Goal: Transaction & Acquisition: Purchase product/service

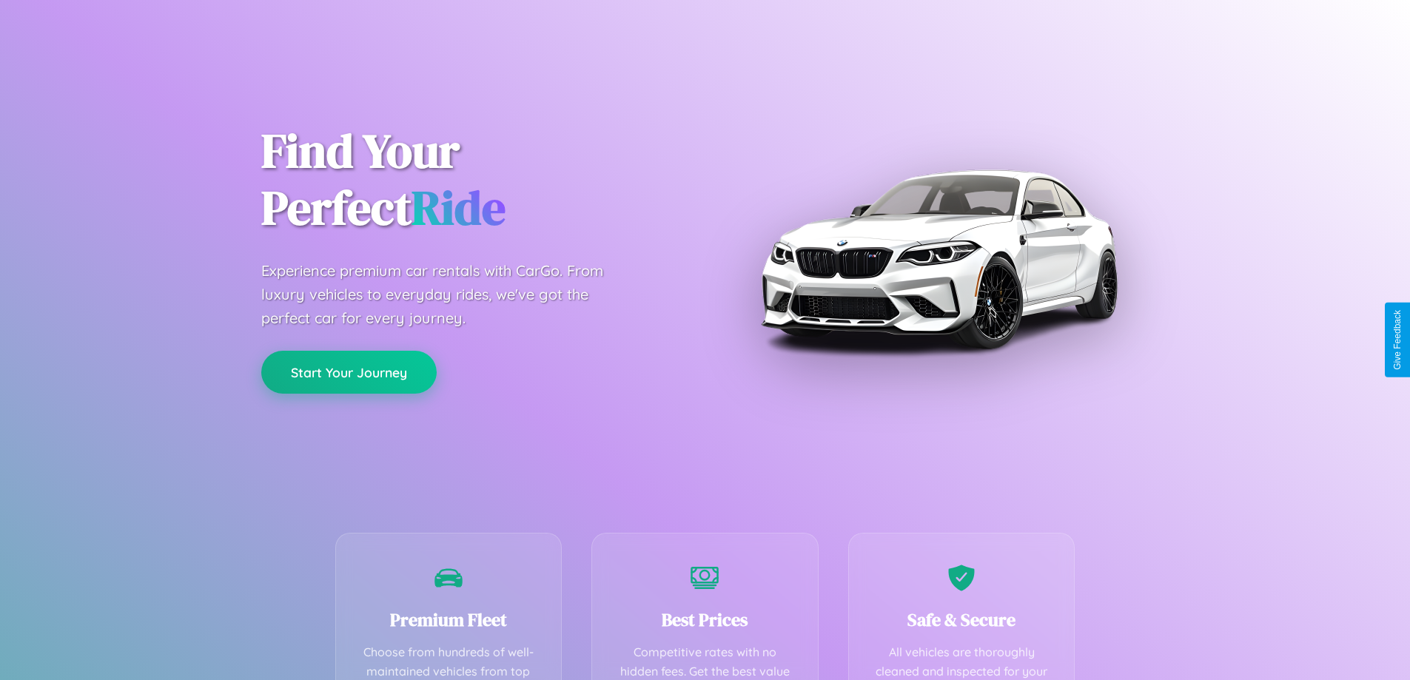
click at [349, 372] on button "Start Your Journey" at bounding box center [348, 372] width 175 height 43
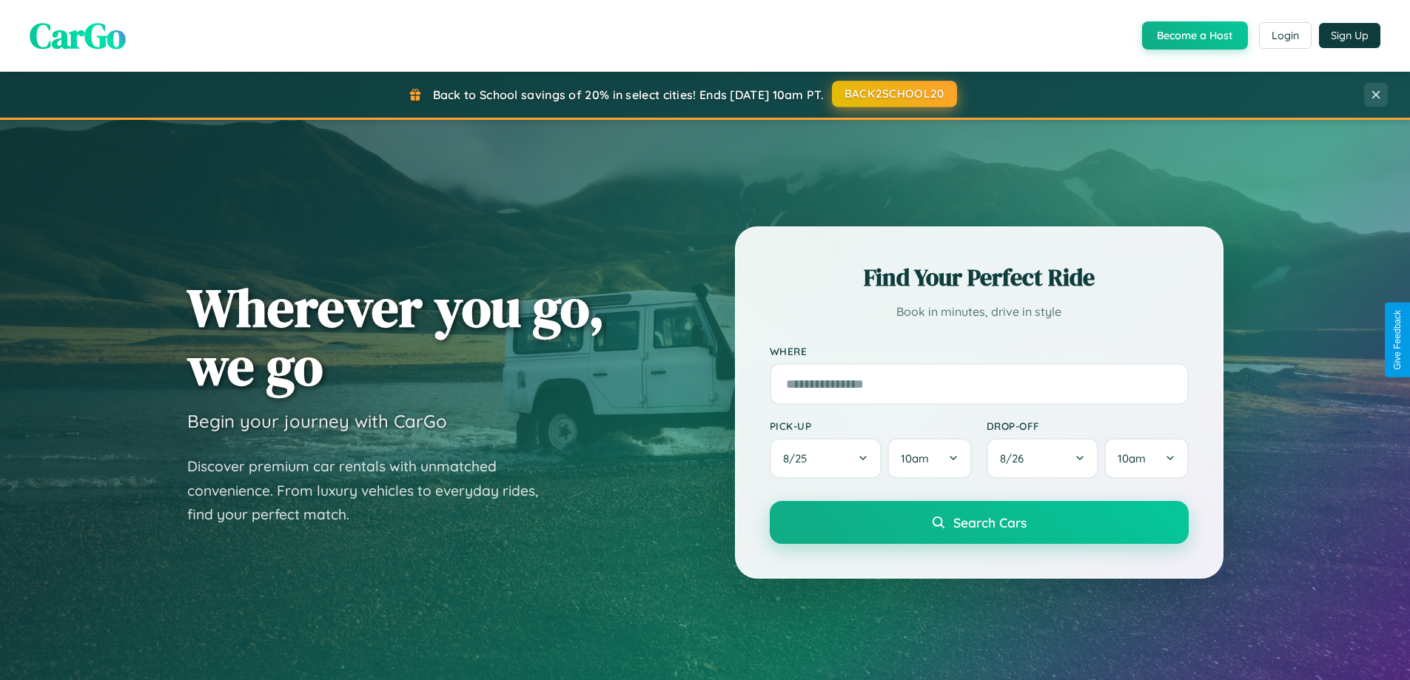
click at [893, 94] on button "BACK2SCHOOL20" at bounding box center [894, 94] width 125 height 27
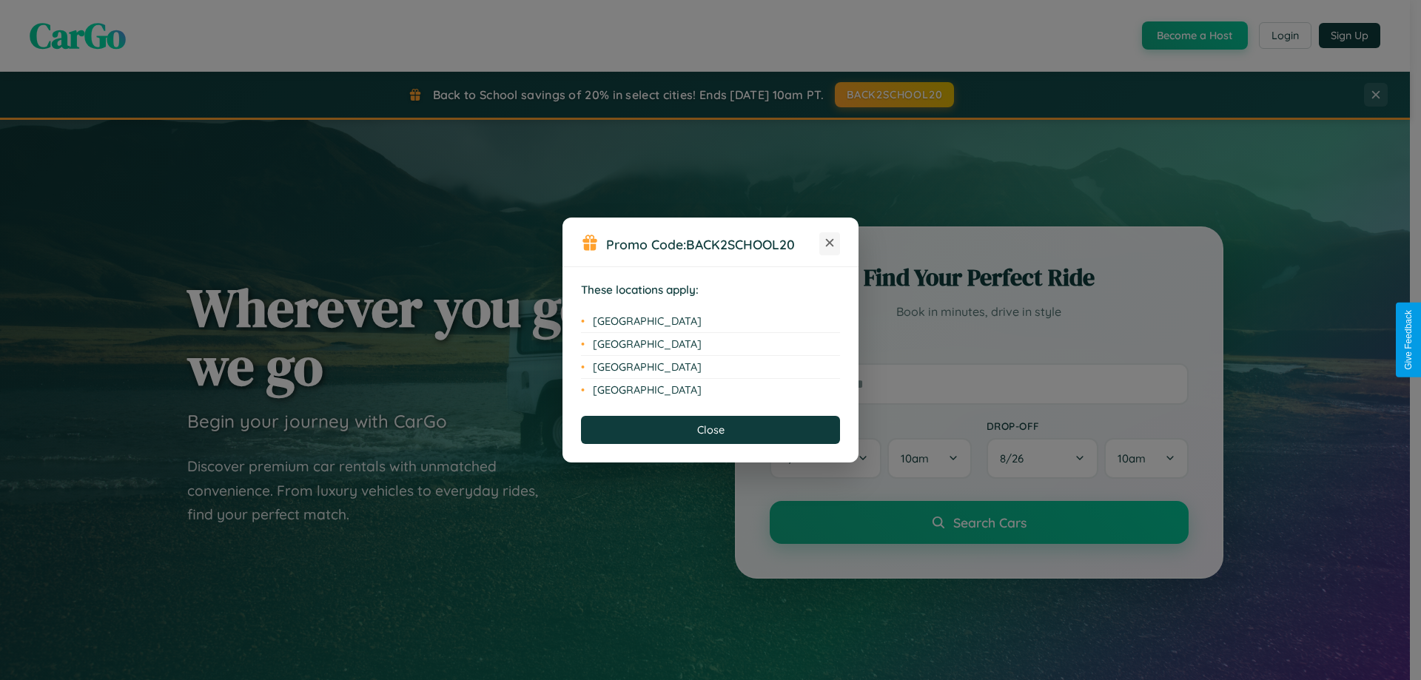
click at [830, 243] on icon at bounding box center [830, 243] width 8 height 8
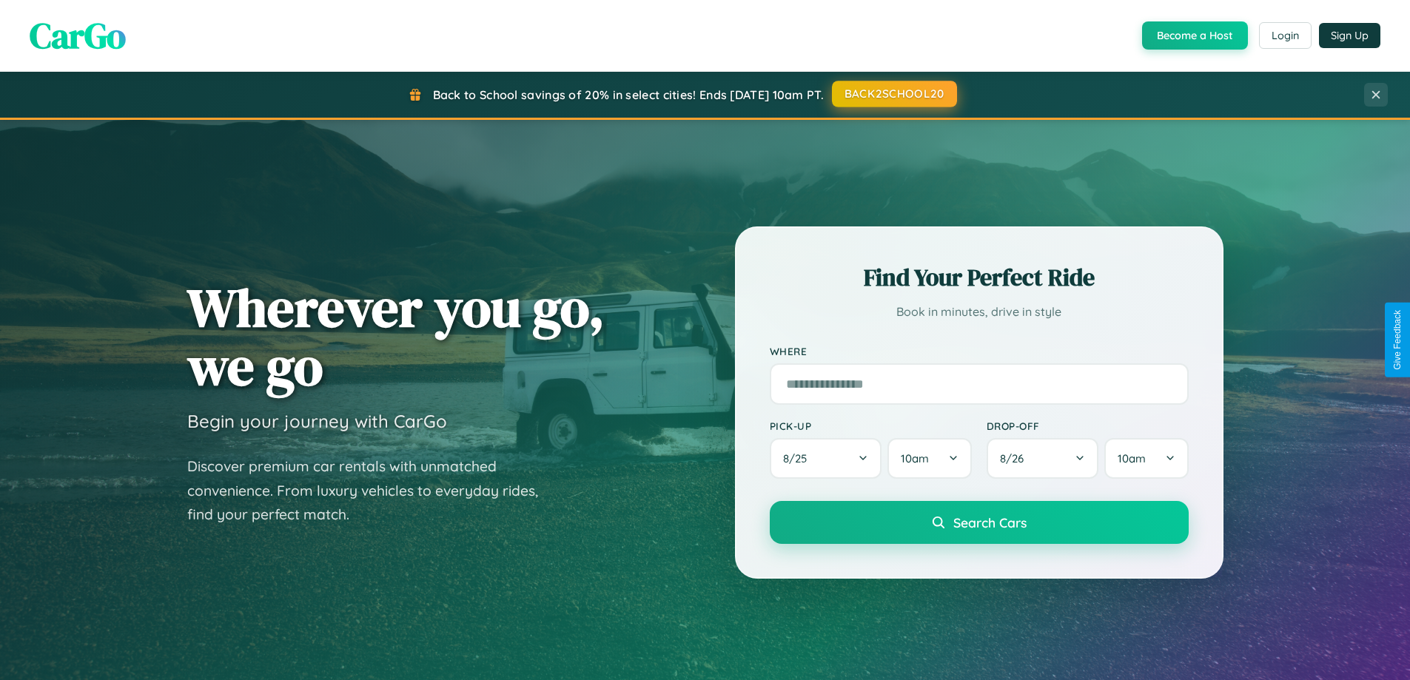
click at [893, 94] on button "BACK2SCHOOL20" at bounding box center [894, 94] width 125 height 27
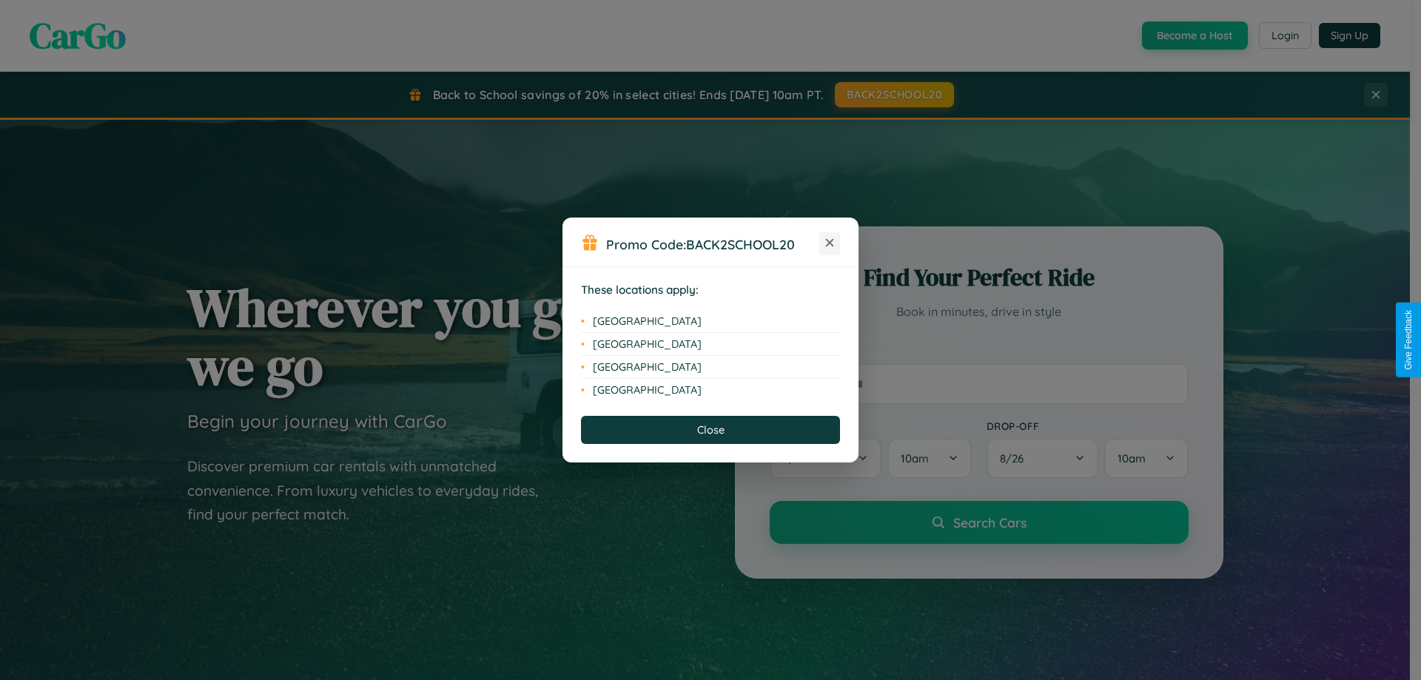
click at [830, 243] on icon at bounding box center [830, 243] width 8 height 8
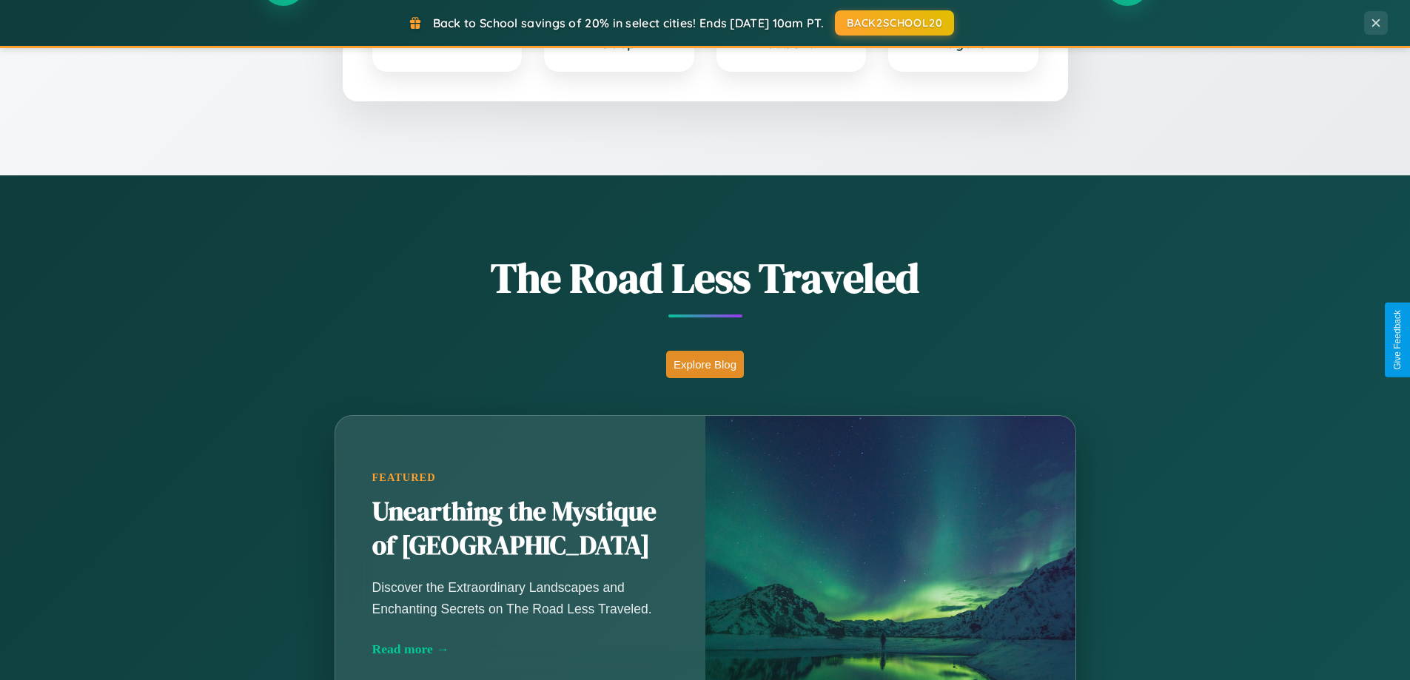
scroll to position [1018, 0]
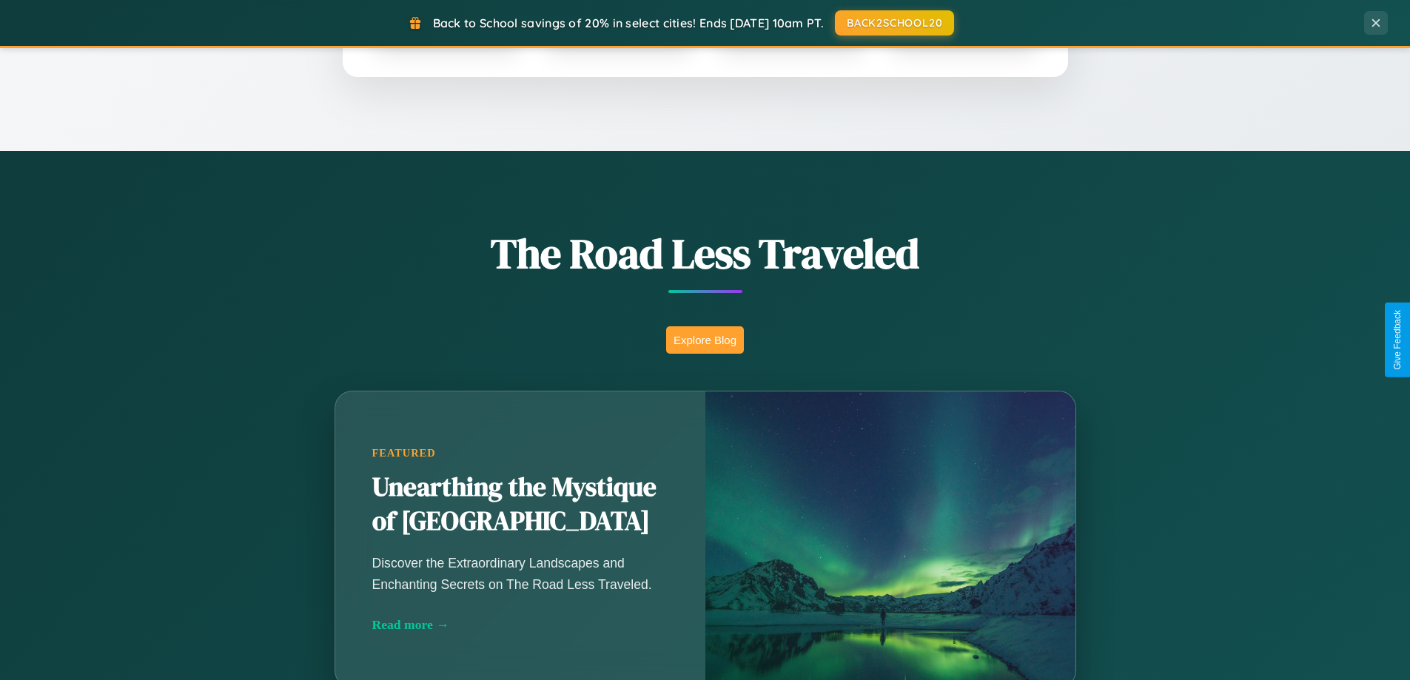
click at [705, 340] on button "Explore Blog" at bounding box center [705, 339] width 78 height 27
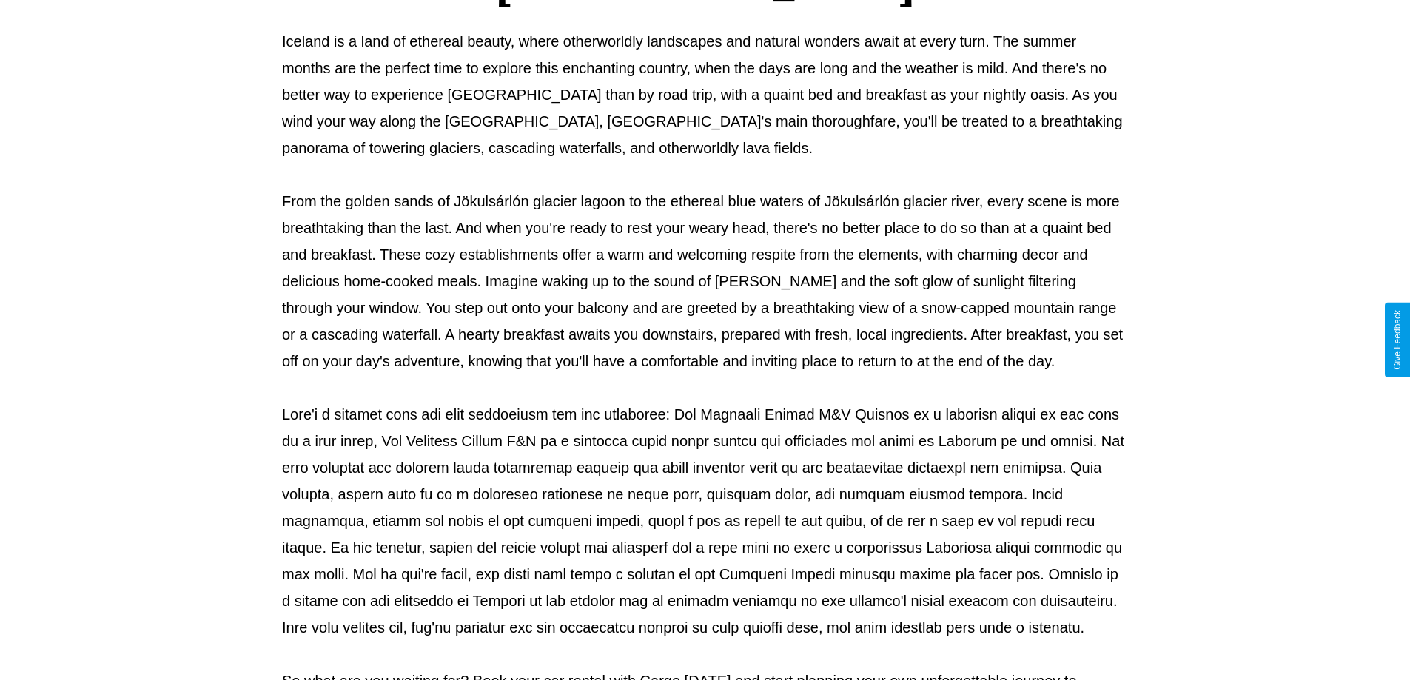
scroll to position [479, 0]
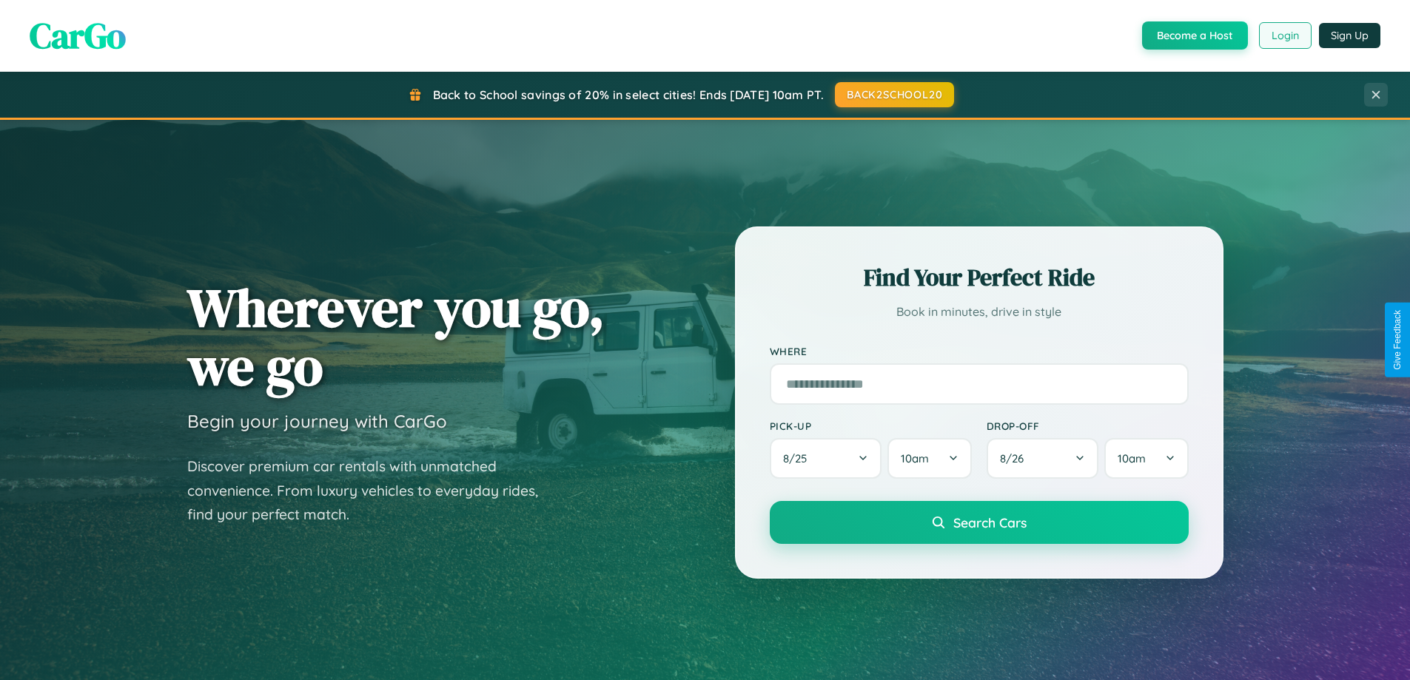
click at [1284, 36] on button "Login" at bounding box center [1285, 35] width 53 height 27
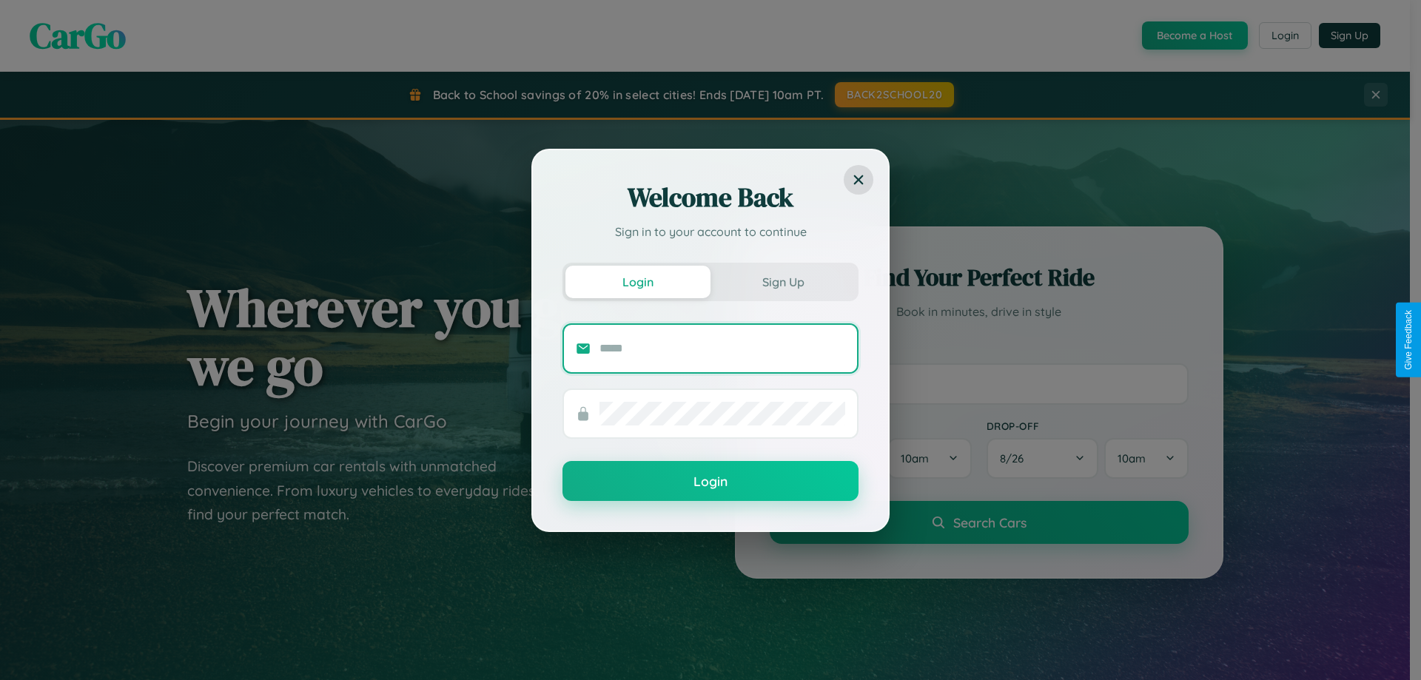
click at [722, 348] on input "text" at bounding box center [722, 349] width 246 height 24
type input "**********"
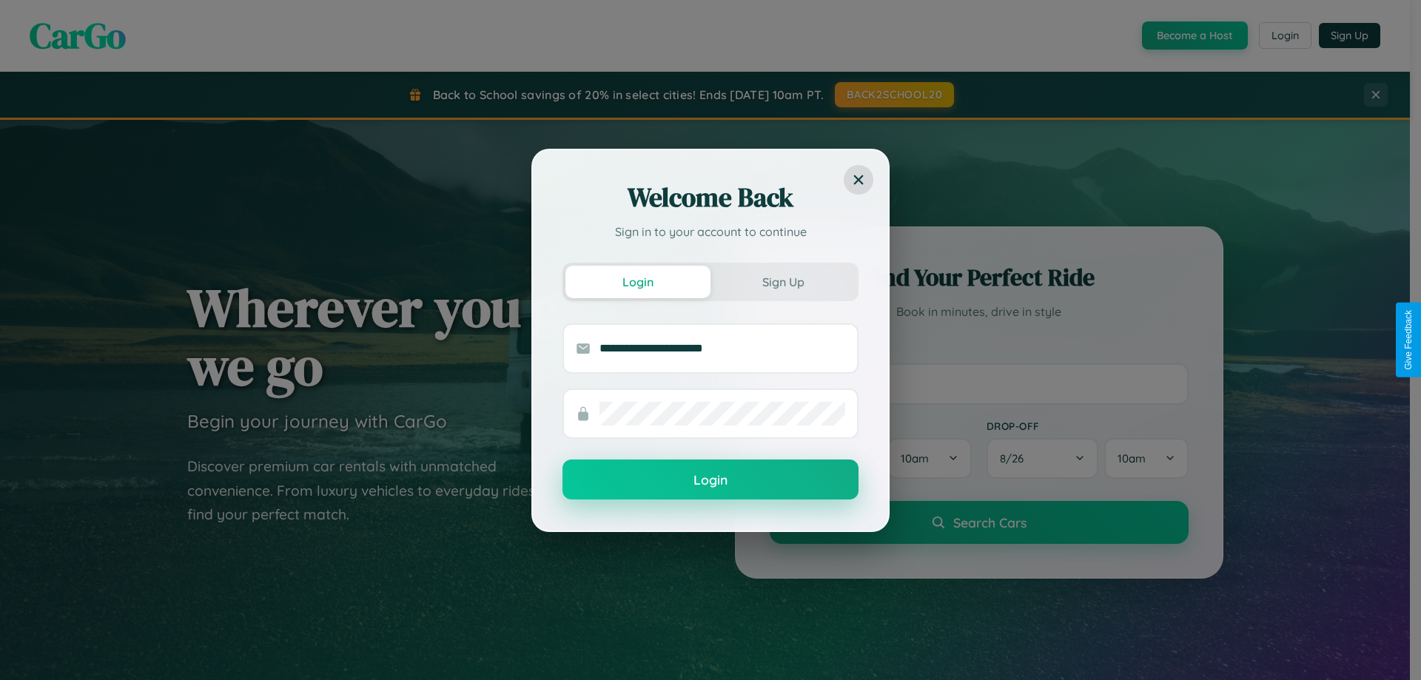
click at [710, 480] on button "Login" at bounding box center [710, 480] width 296 height 40
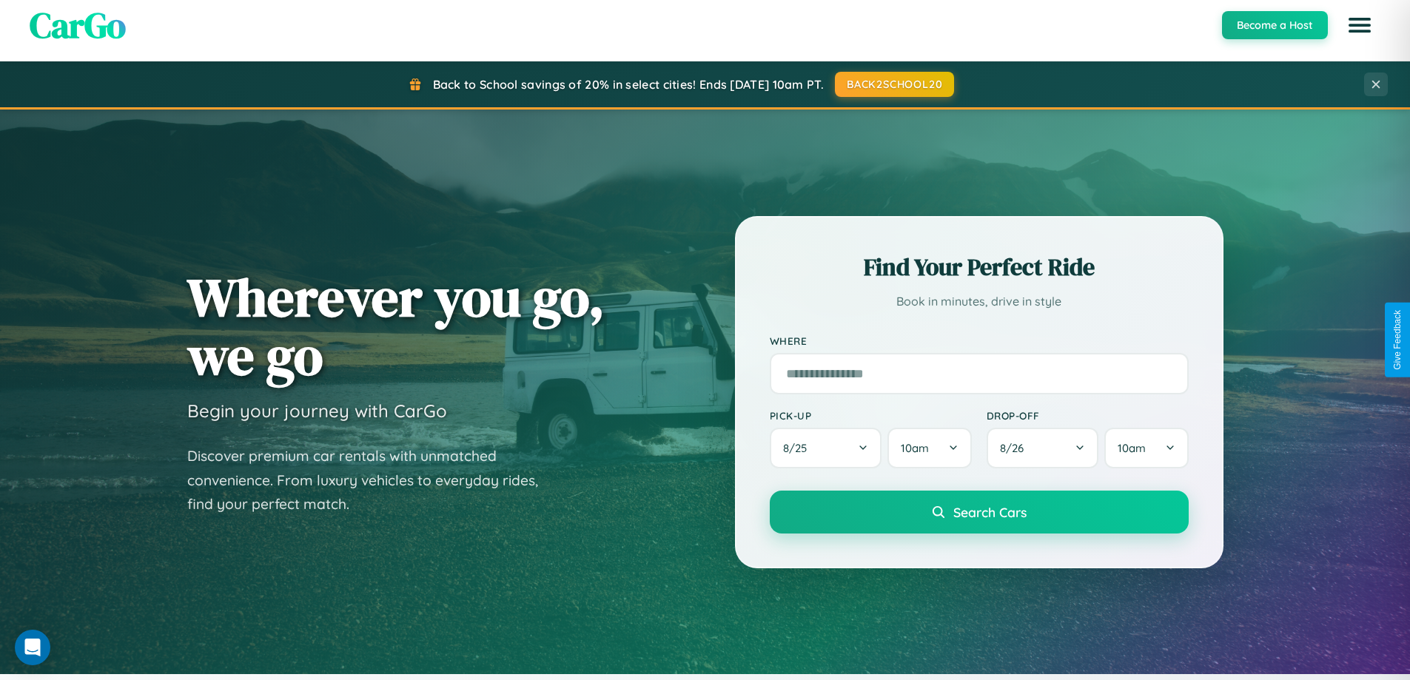
scroll to position [2378, 0]
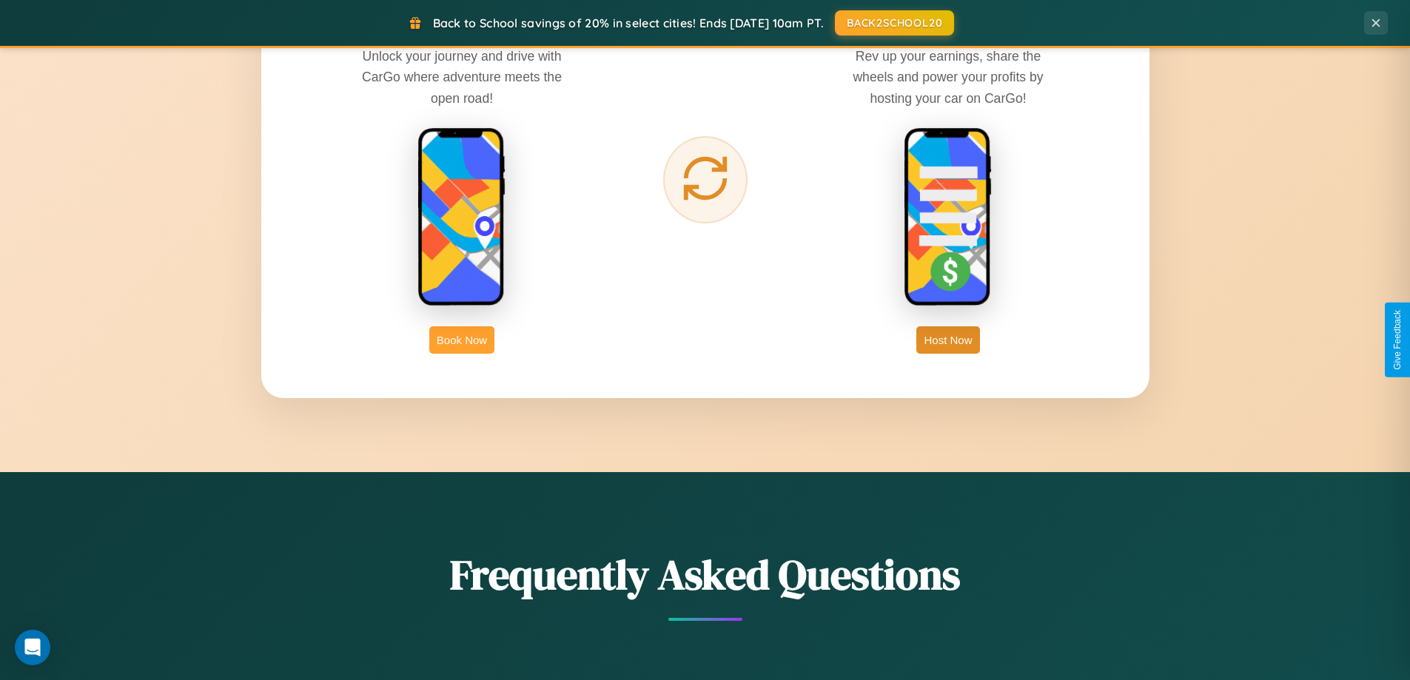
click at [462, 340] on button "Book Now" at bounding box center [461, 339] width 65 height 27
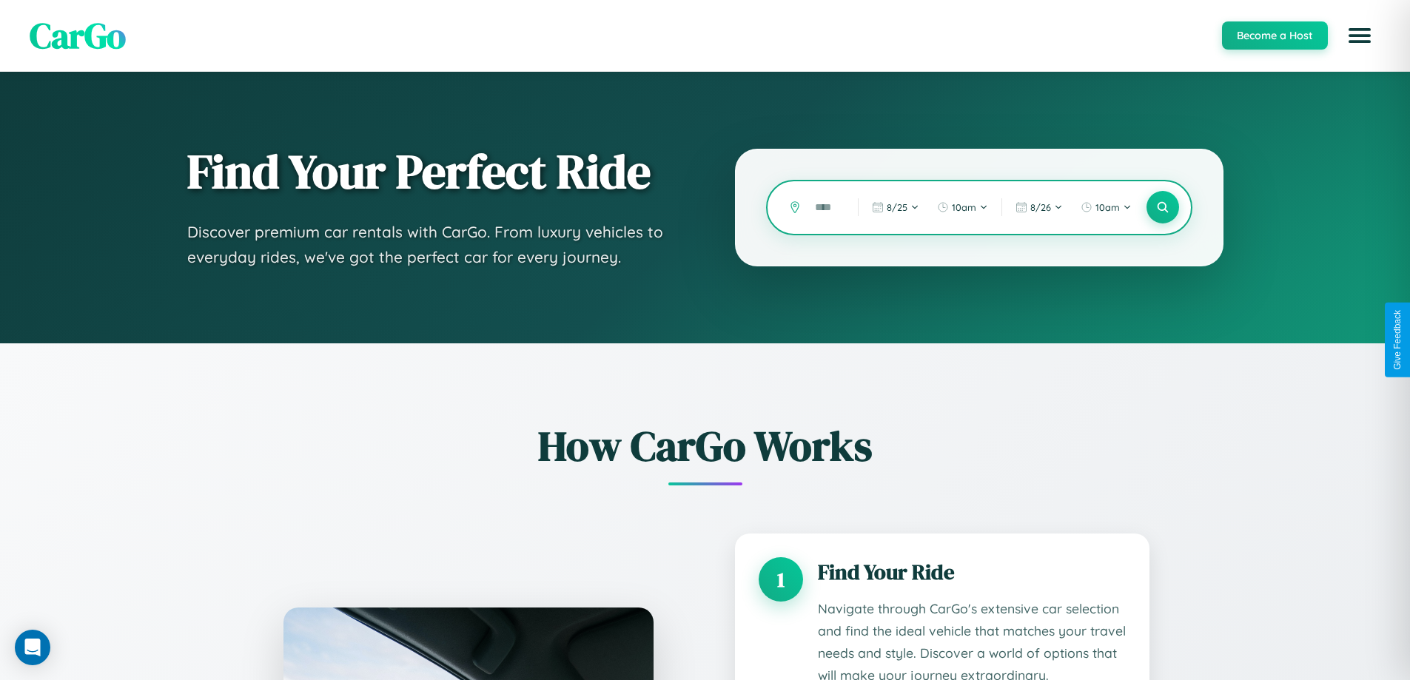
click at [825, 207] on input "text" at bounding box center [825, 208] width 36 height 26
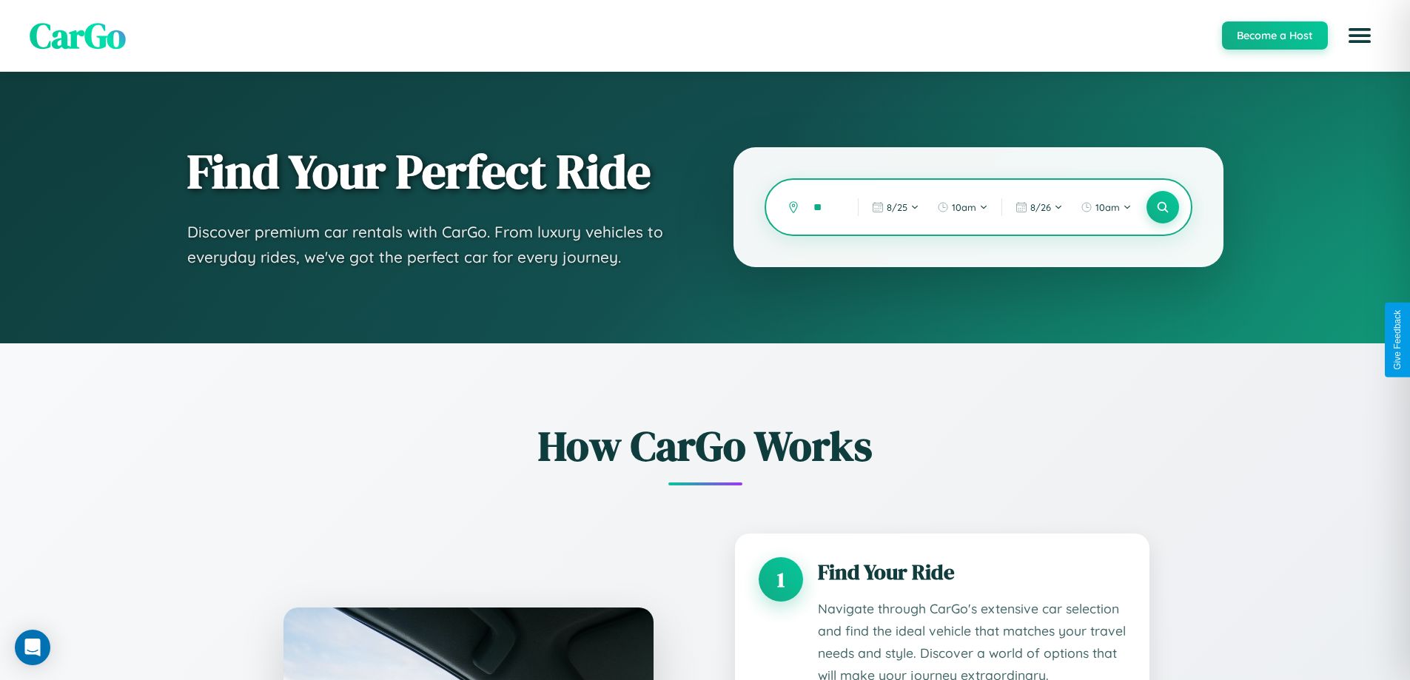
type input "*"
type input "******"
click at [1162, 207] on icon at bounding box center [1162, 208] width 14 height 14
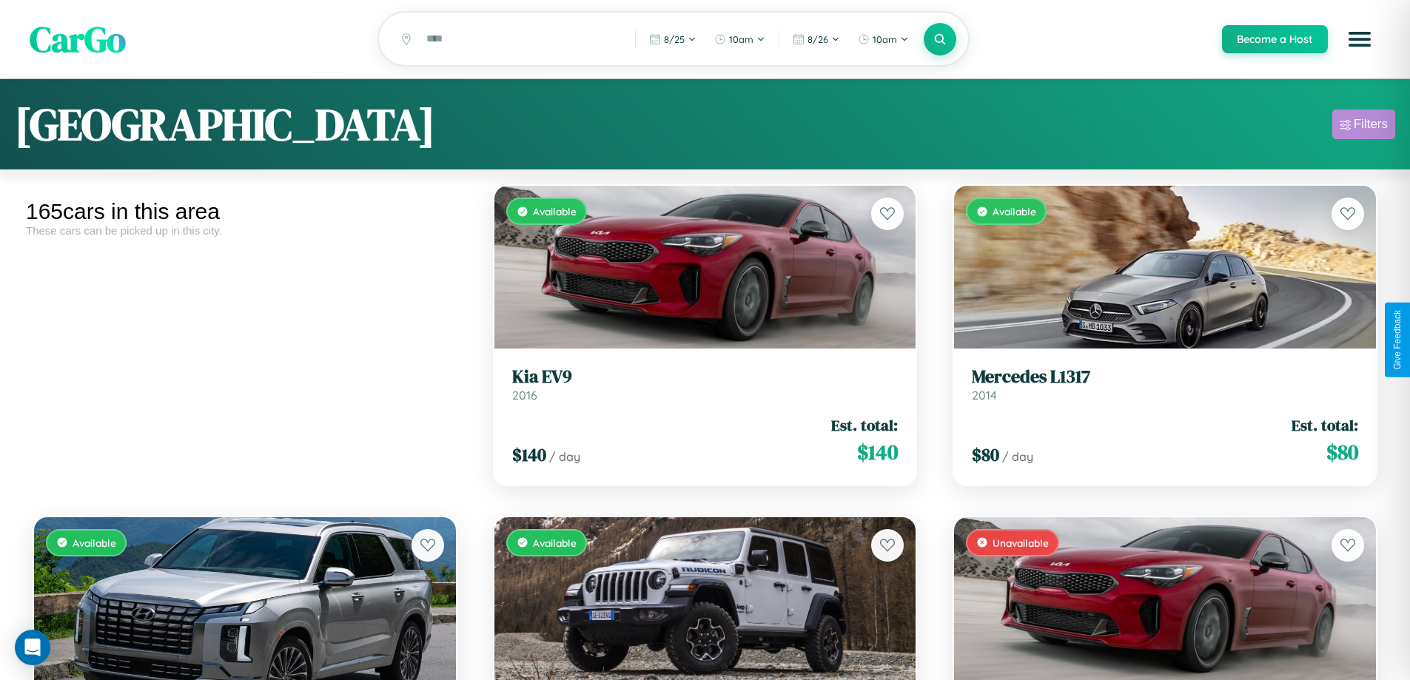
click at [1363, 127] on div "Filters" at bounding box center [1371, 124] width 34 height 15
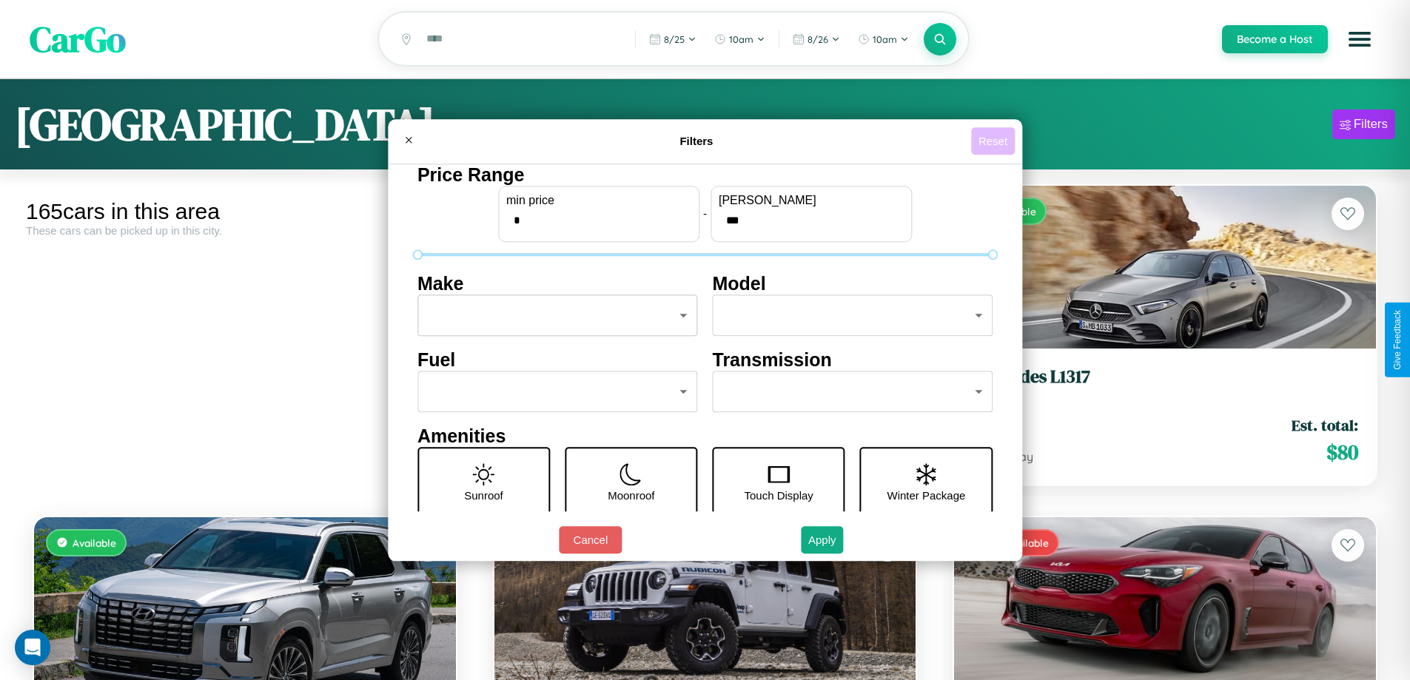
click at [995, 141] on button "Reset" at bounding box center [993, 140] width 44 height 27
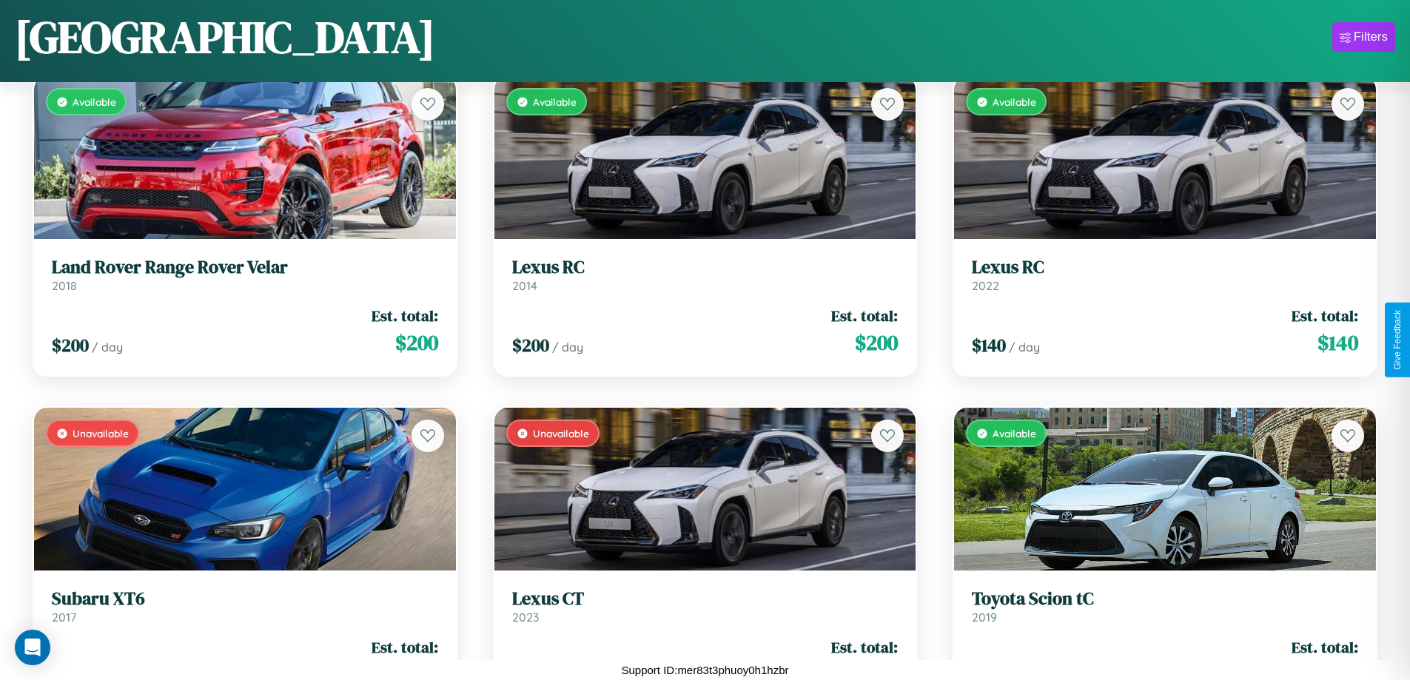
scroll to position [15122, 0]
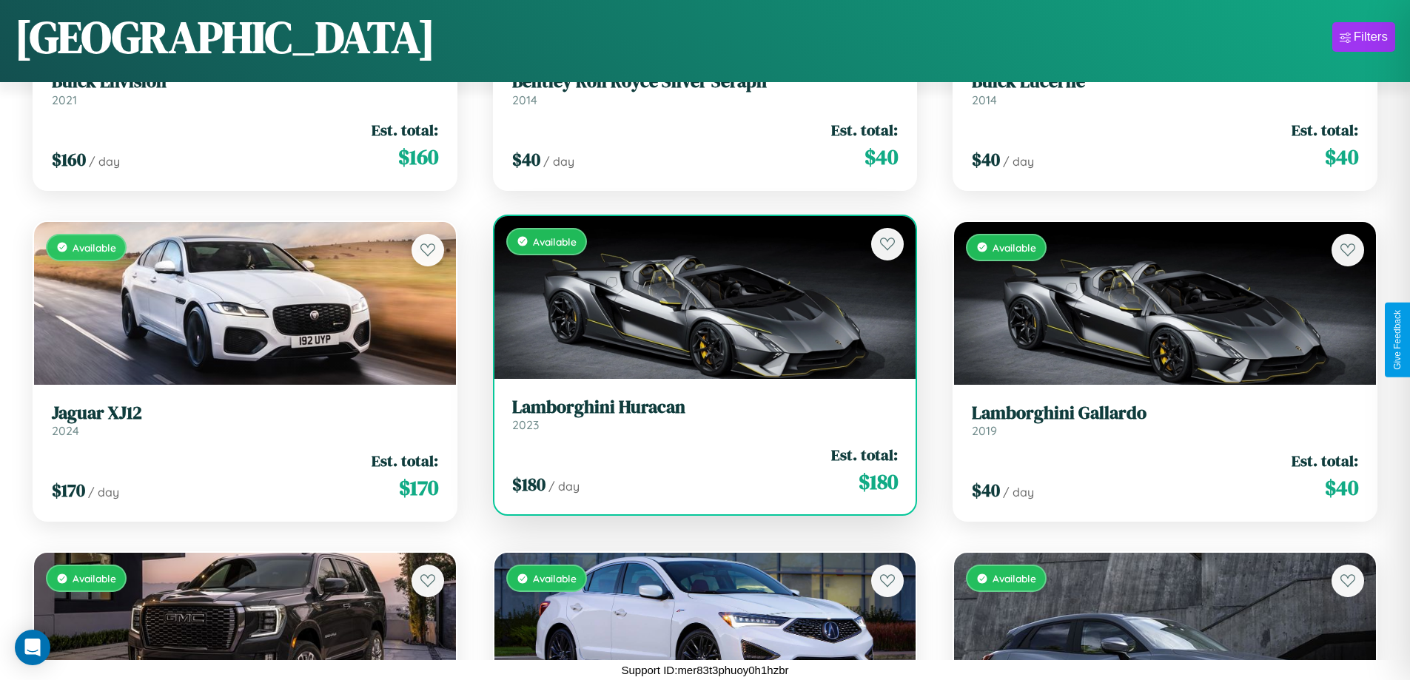
click at [699, 303] on div "Available" at bounding box center [705, 297] width 422 height 163
click at [699, 297] on div "Available" at bounding box center [705, 297] width 422 height 163
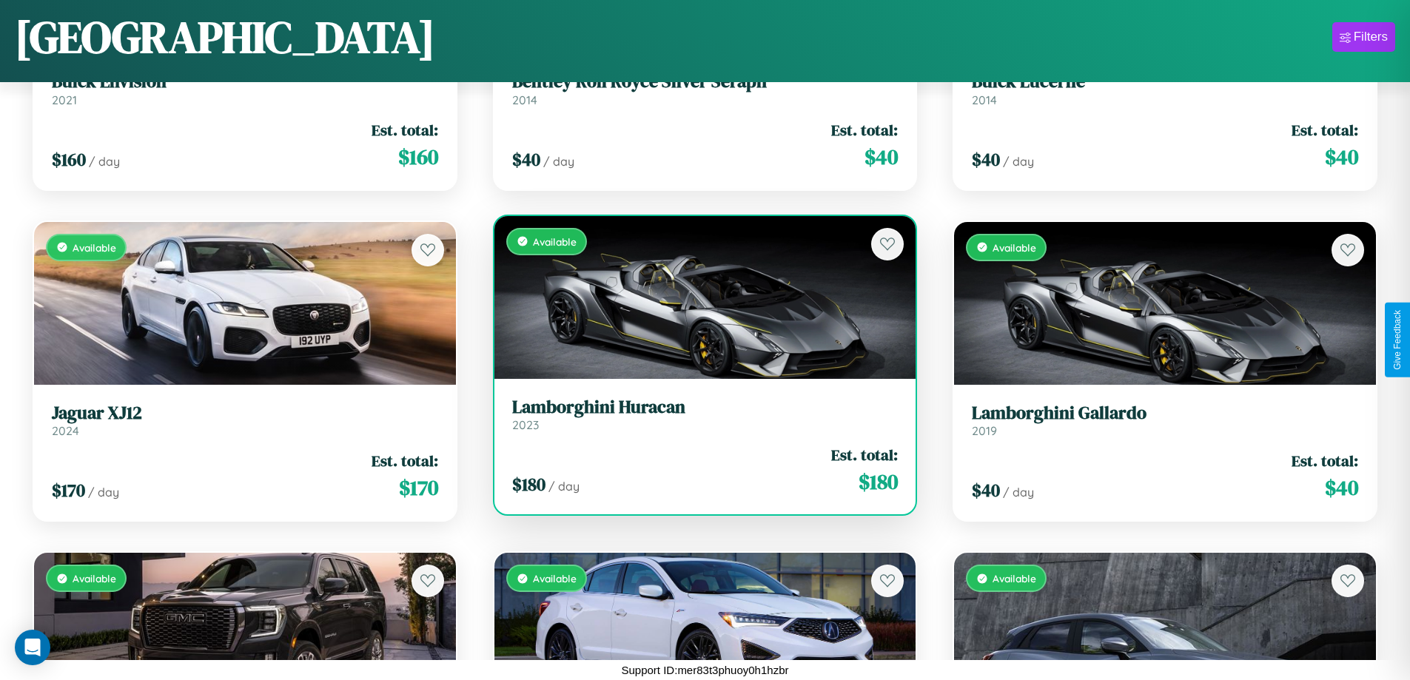
click at [699, 297] on div "Available" at bounding box center [705, 297] width 422 height 163
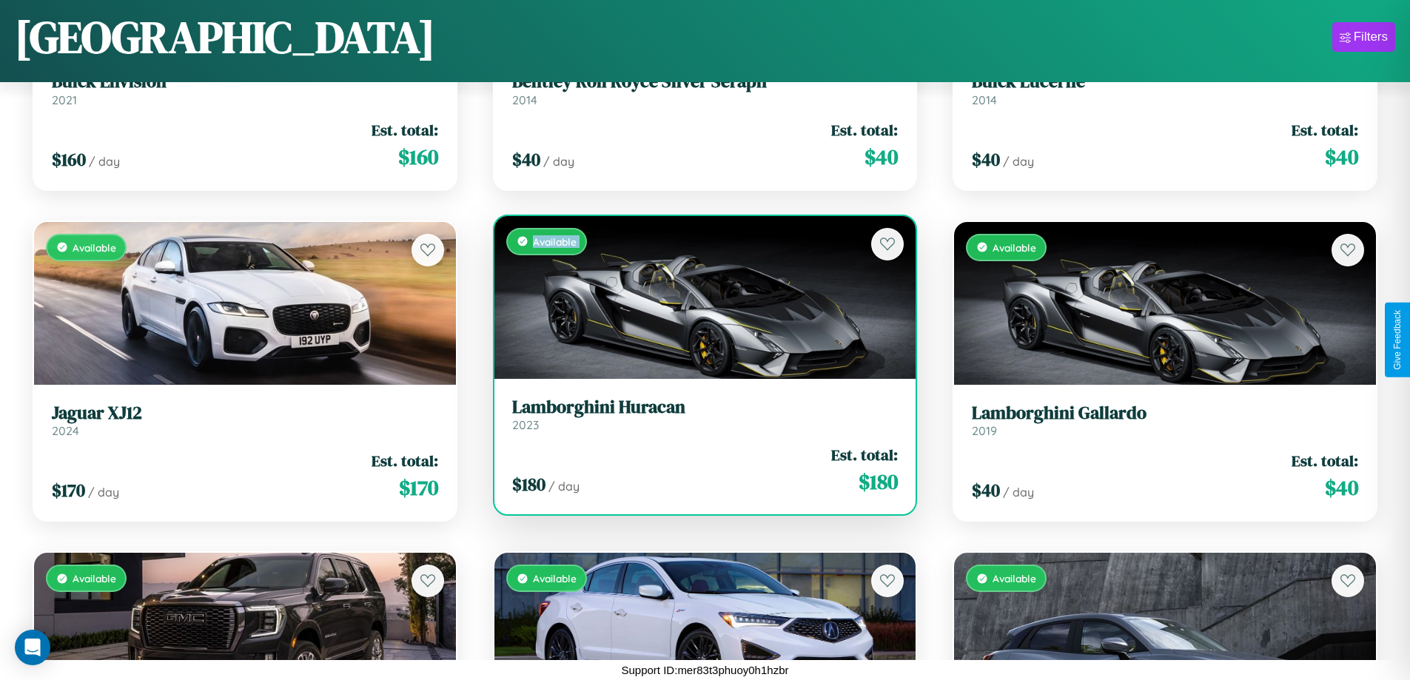
click at [699, 297] on div "Available" at bounding box center [705, 297] width 422 height 163
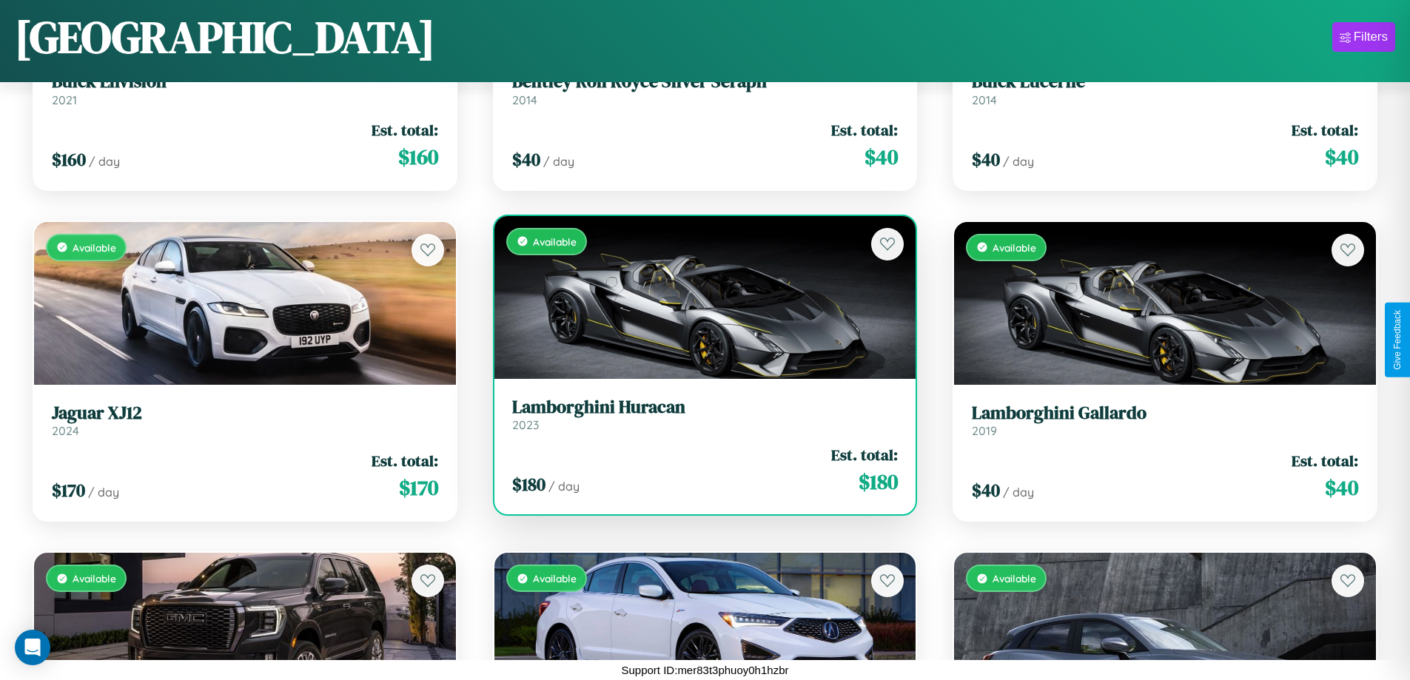
click at [699, 297] on div "Available" at bounding box center [705, 297] width 422 height 163
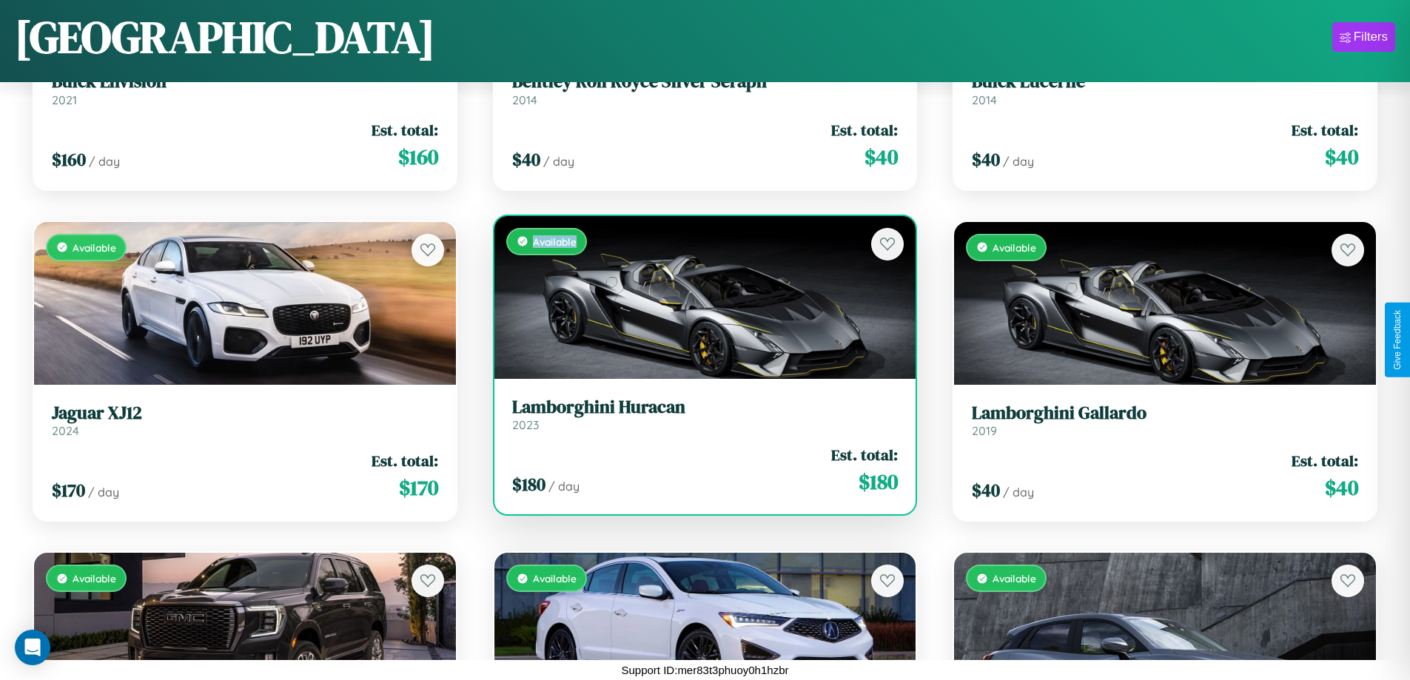
click at [699, 297] on div "Available" at bounding box center [705, 297] width 422 height 163
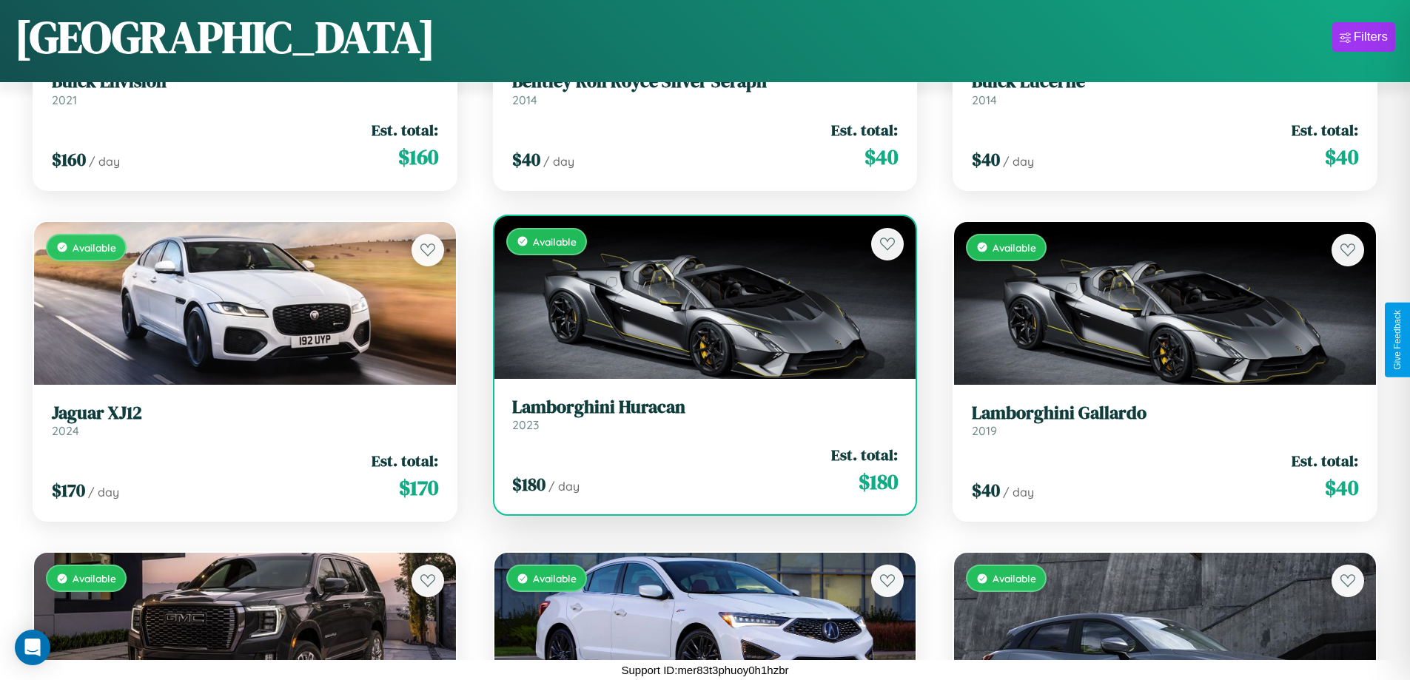
click at [699, 414] on h3 "Lamborghini Huracan" at bounding box center [705, 407] width 386 height 21
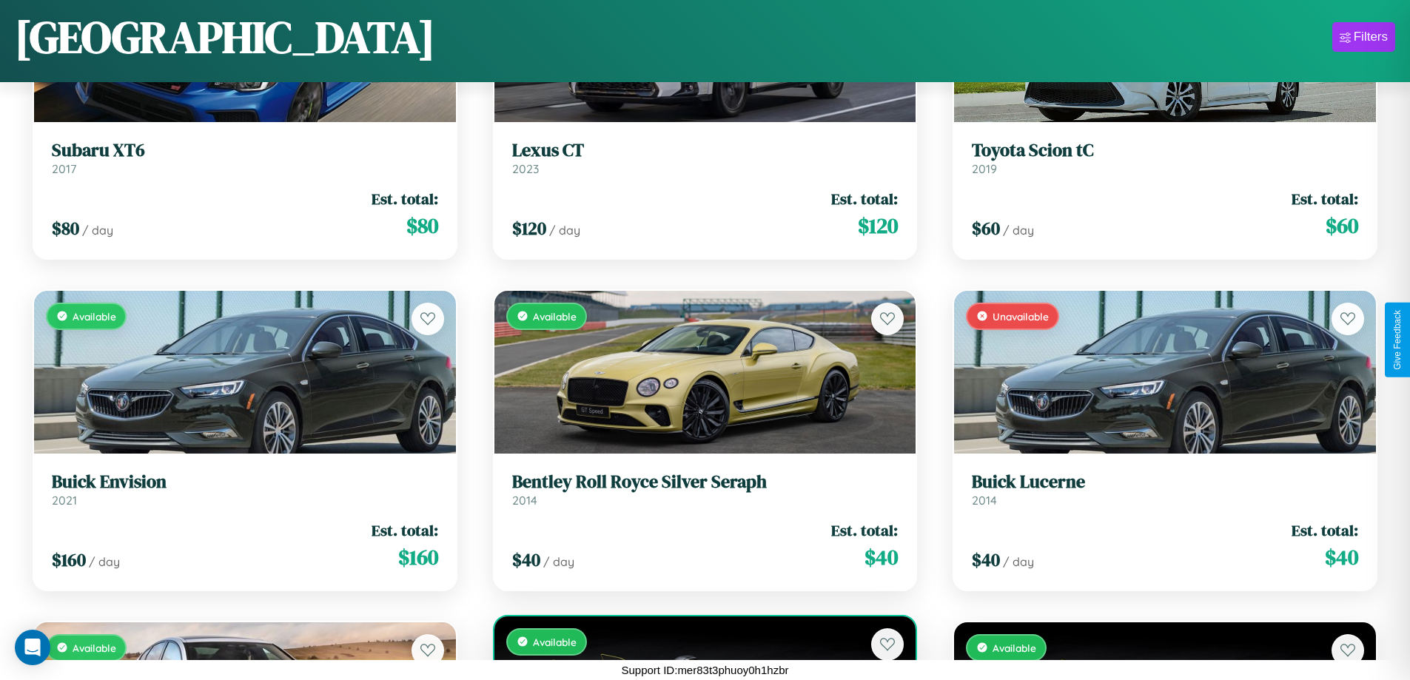
scroll to position [13796, 0]
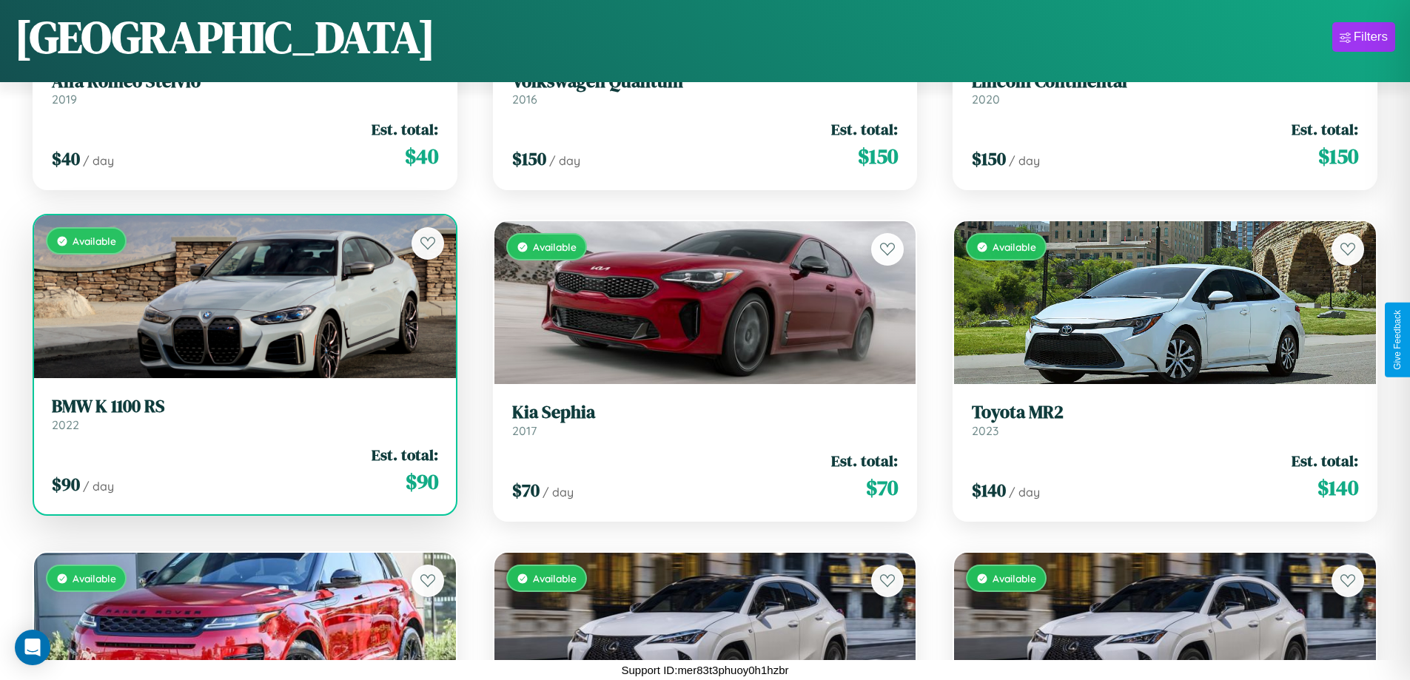
click at [243, 414] on h3 "BMW K 1100 RS" at bounding box center [245, 406] width 386 height 21
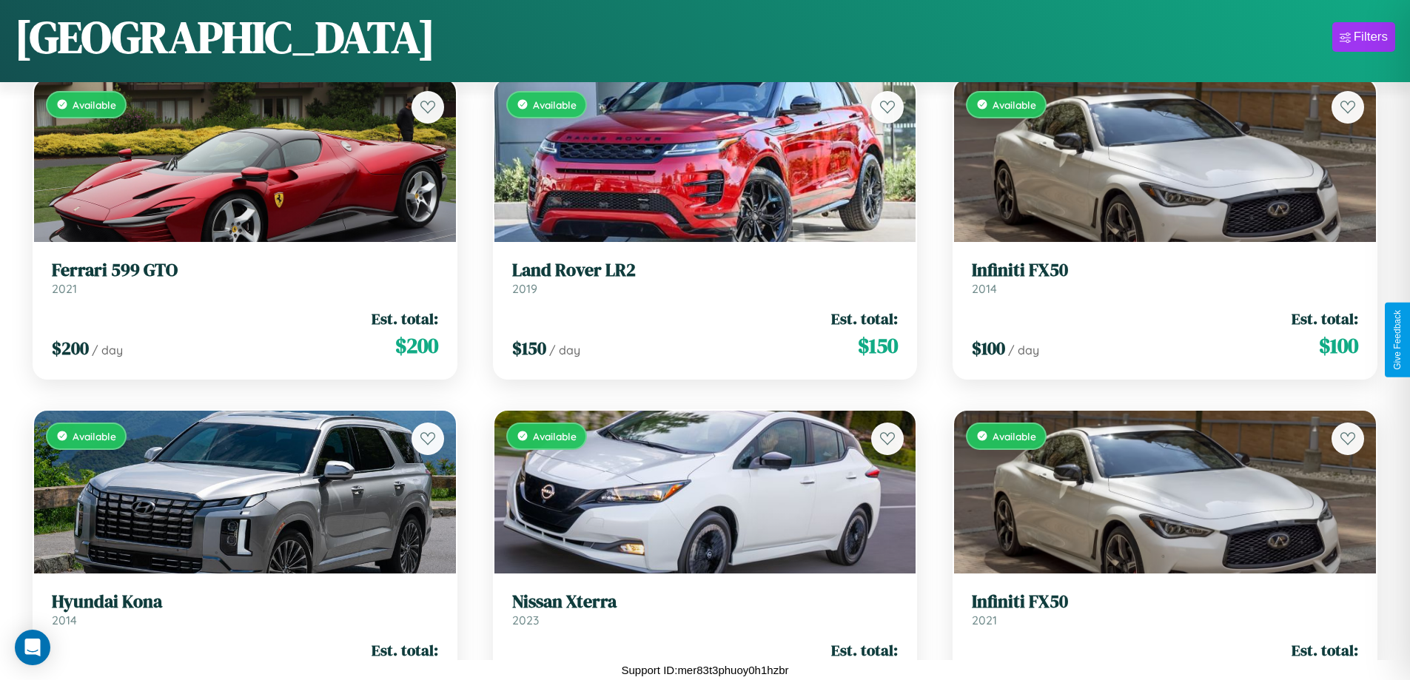
scroll to position [3191, 0]
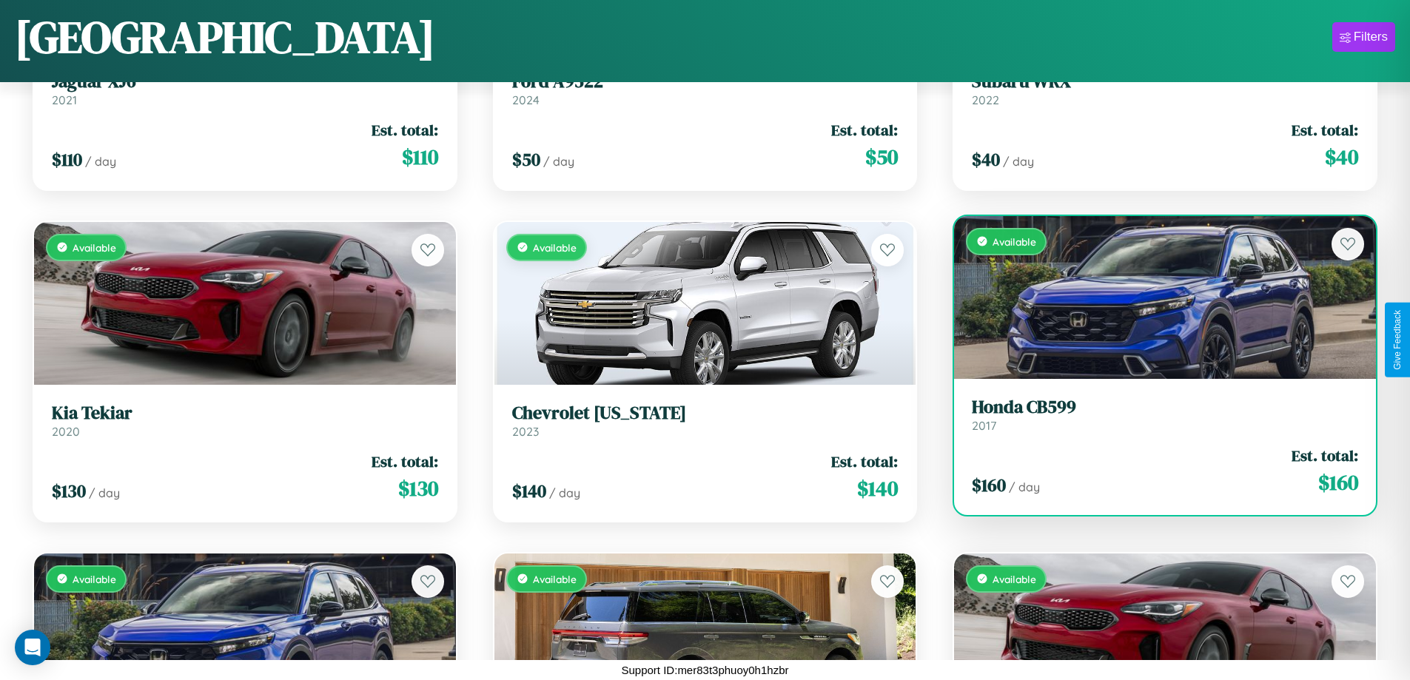
click at [1155, 303] on div "Available" at bounding box center [1165, 297] width 422 height 163
click at [1155, 297] on div "Available" at bounding box center [1165, 297] width 422 height 163
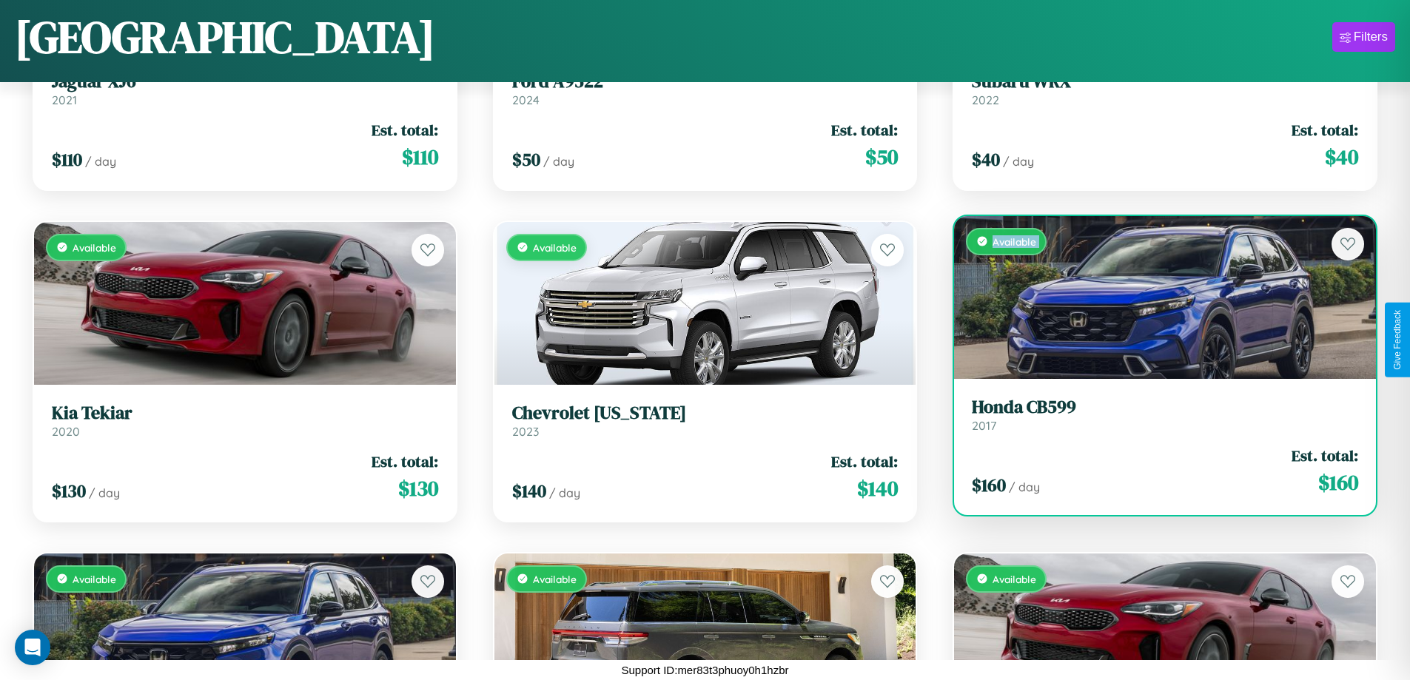
click at [1155, 297] on div "Available" at bounding box center [1165, 297] width 422 height 163
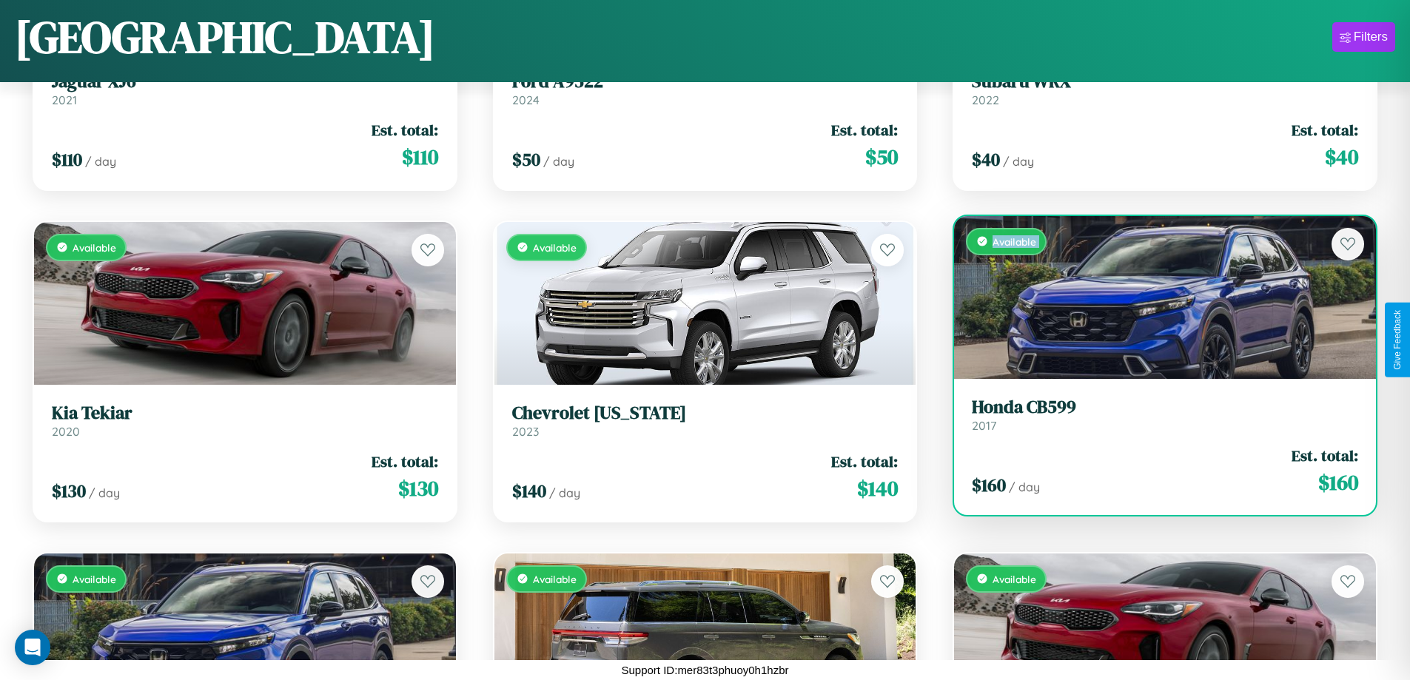
click at [1155, 297] on div "Available" at bounding box center [1165, 297] width 422 height 163
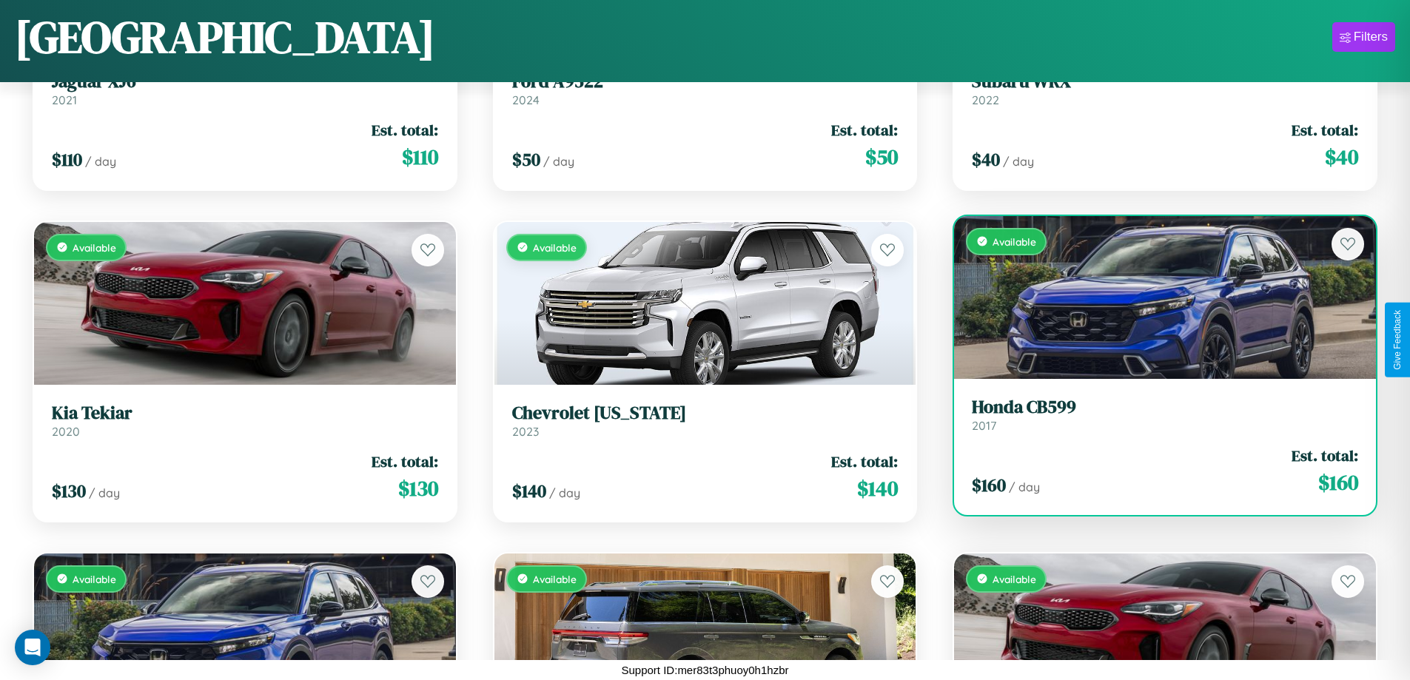
click at [1155, 297] on div "Available" at bounding box center [1165, 297] width 422 height 163
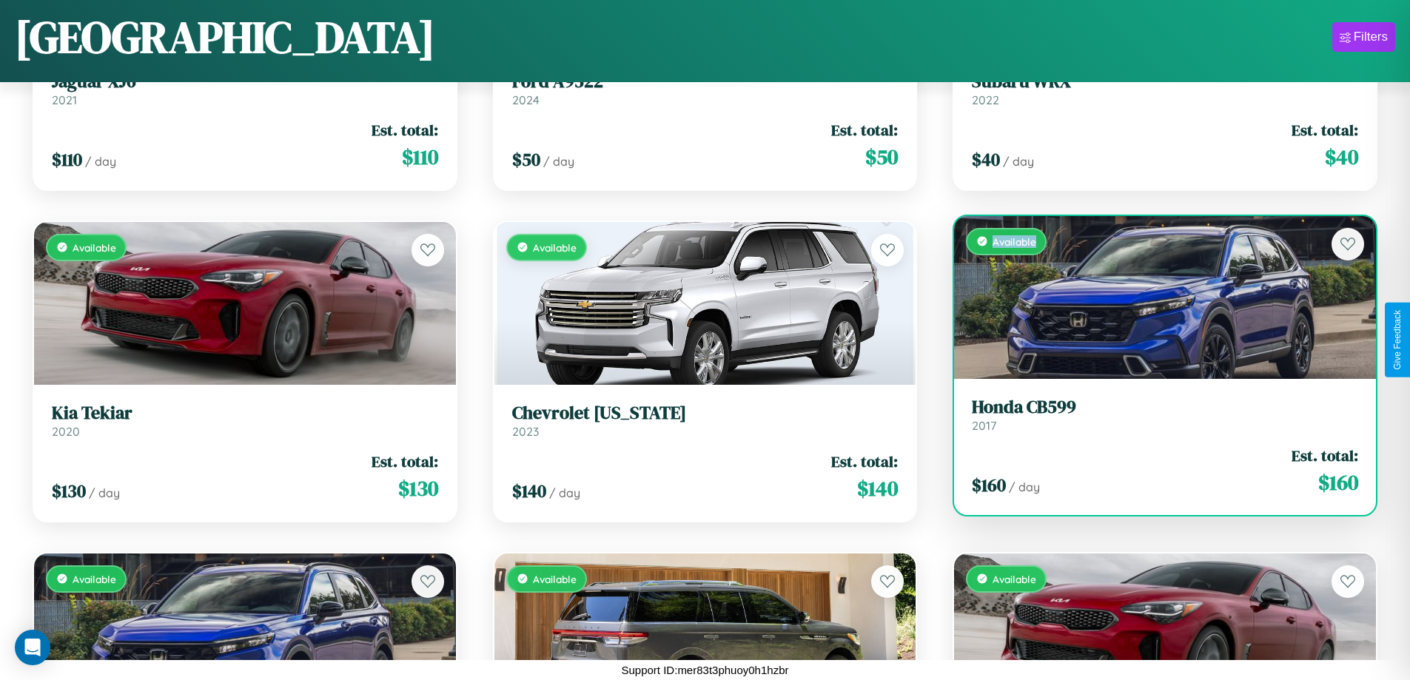
click at [1155, 297] on div "Available" at bounding box center [1165, 297] width 422 height 163
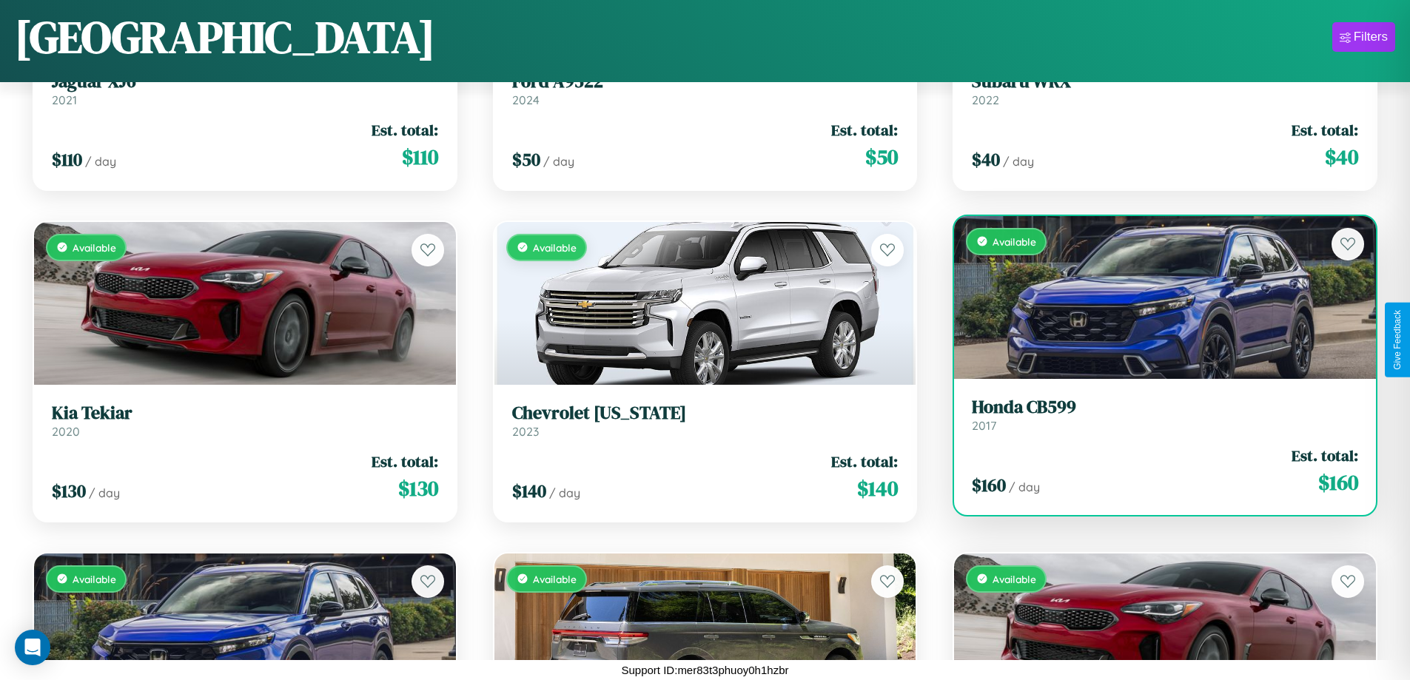
click at [1155, 414] on h3 "Honda CB599" at bounding box center [1165, 407] width 386 height 21
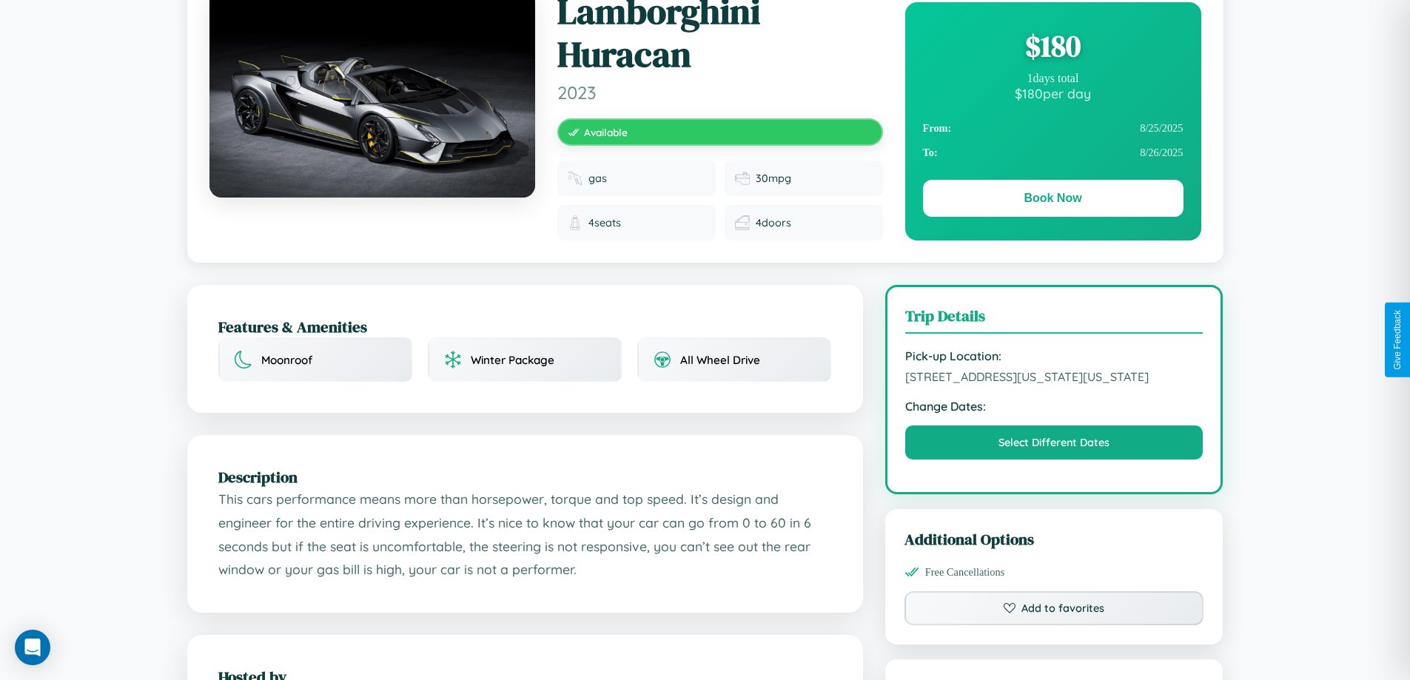
scroll to position [513, 0]
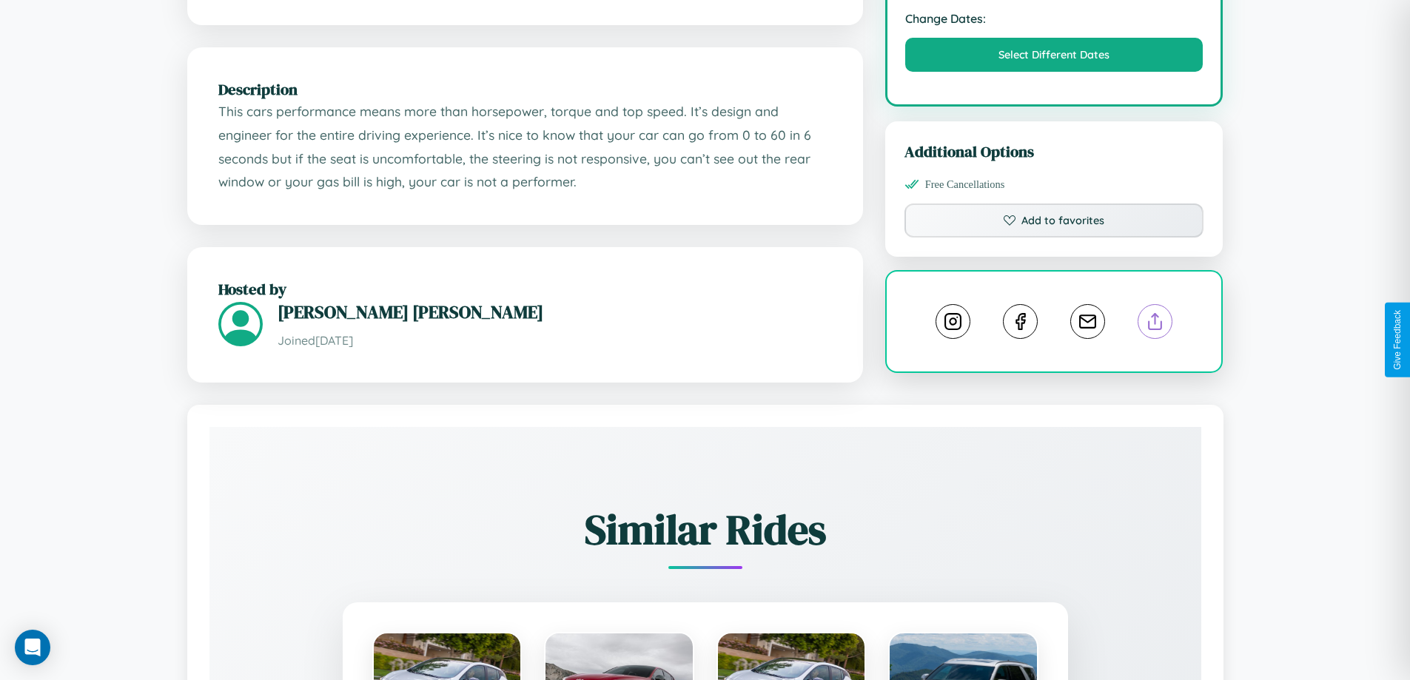
click at [1155, 324] on line at bounding box center [1155, 319] width 0 height 10
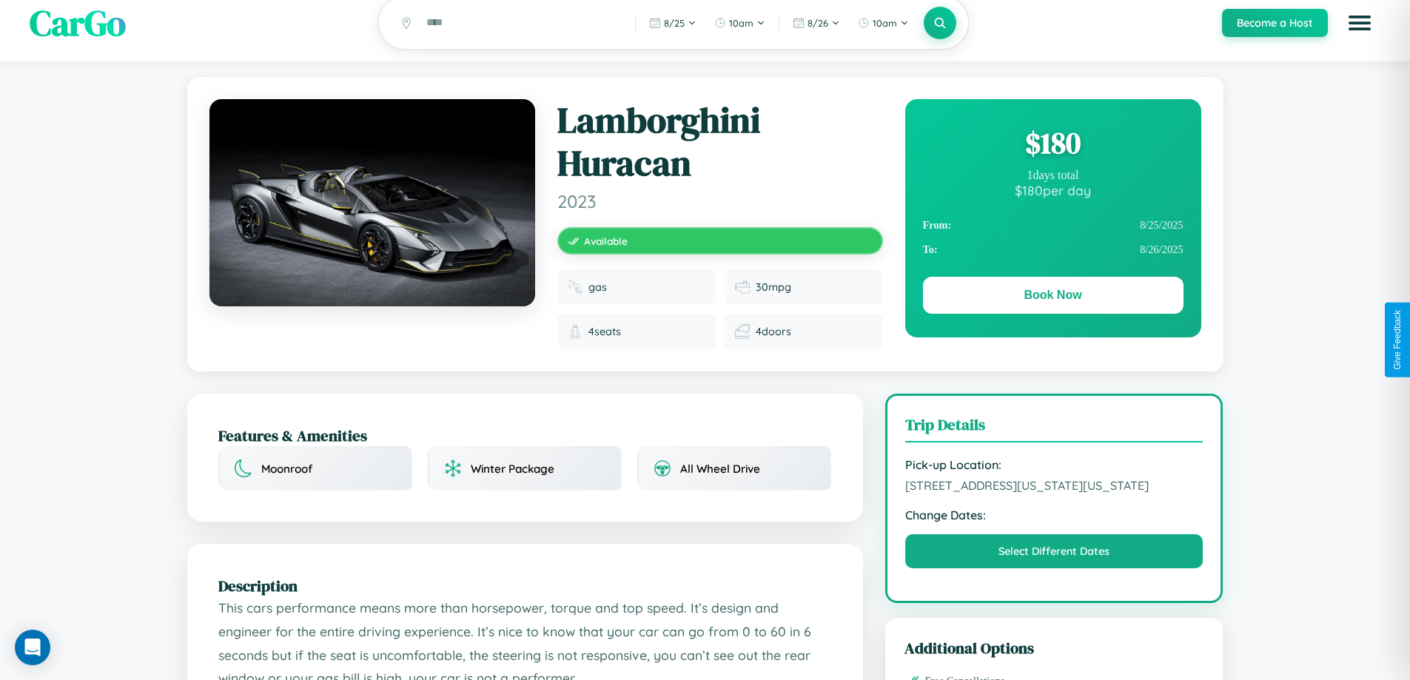
scroll to position [0, 0]
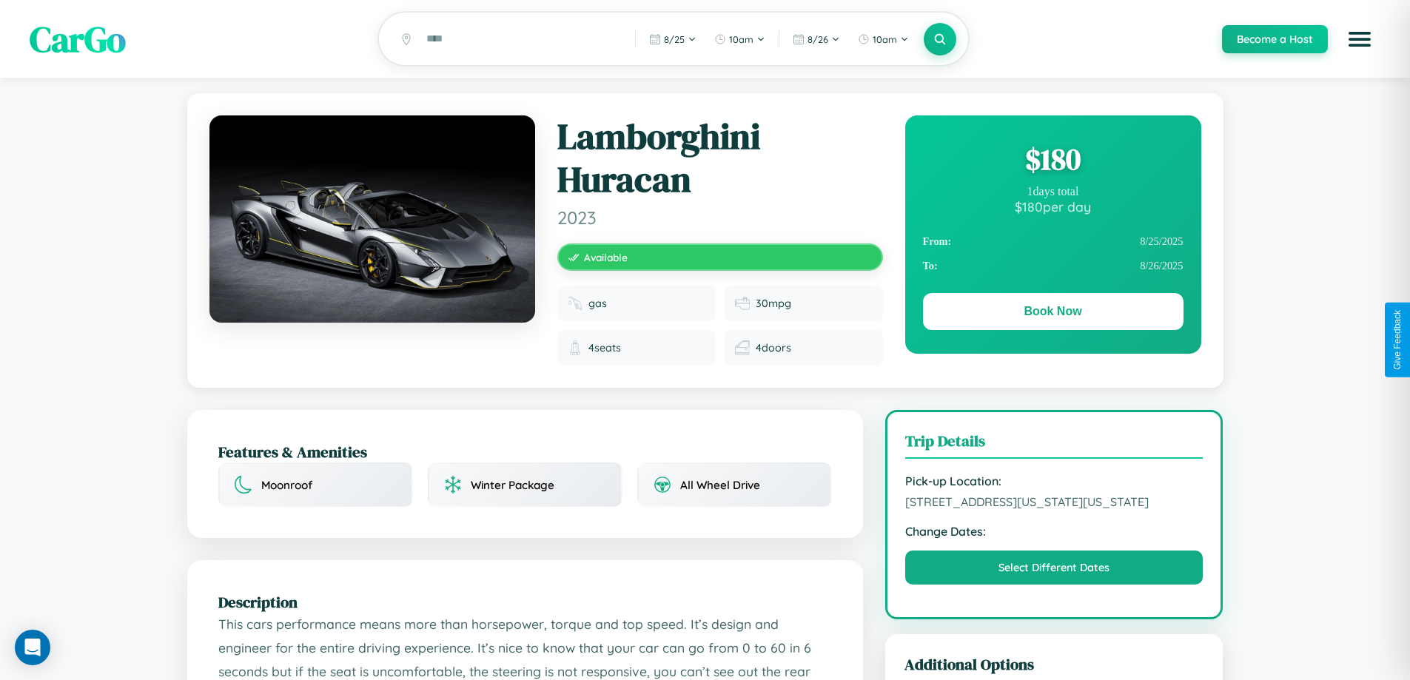
click at [1052, 161] on div "$ 180" at bounding box center [1053, 159] width 261 height 40
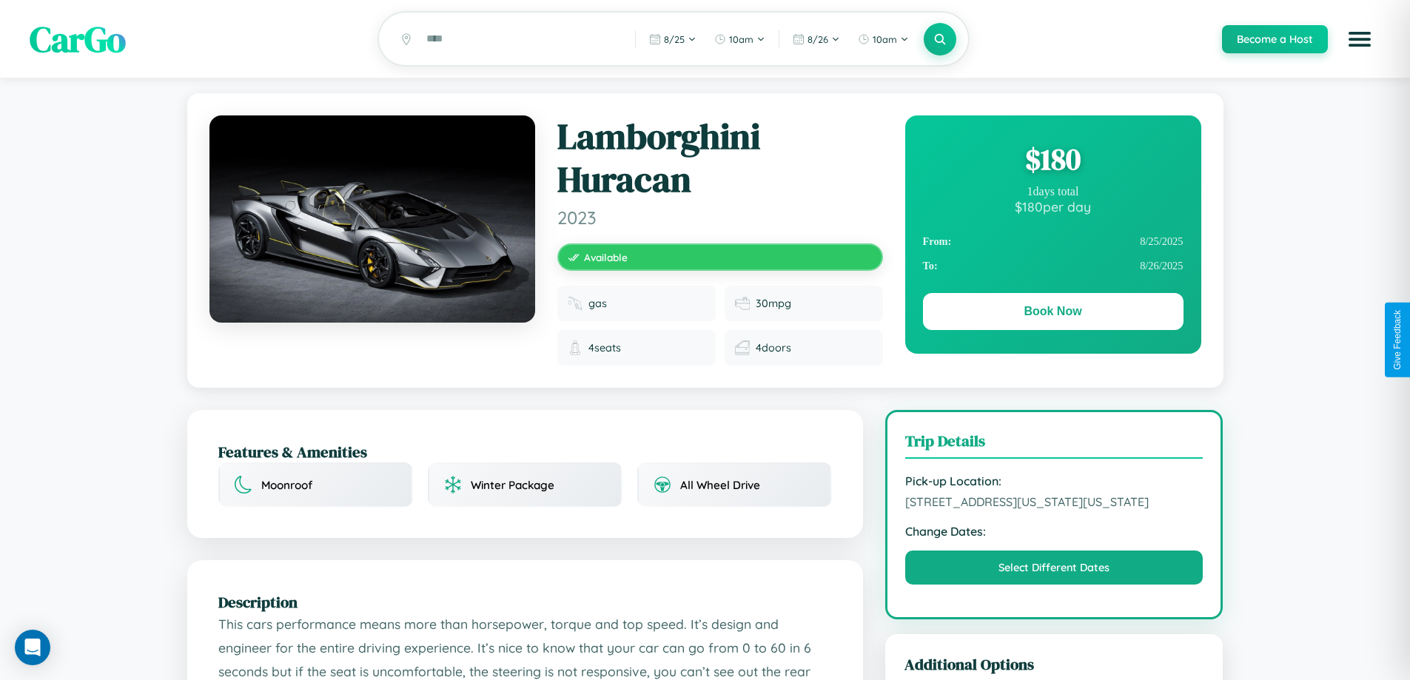
click at [1052, 161] on div "$ 180" at bounding box center [1053, 159] width 261 height 40
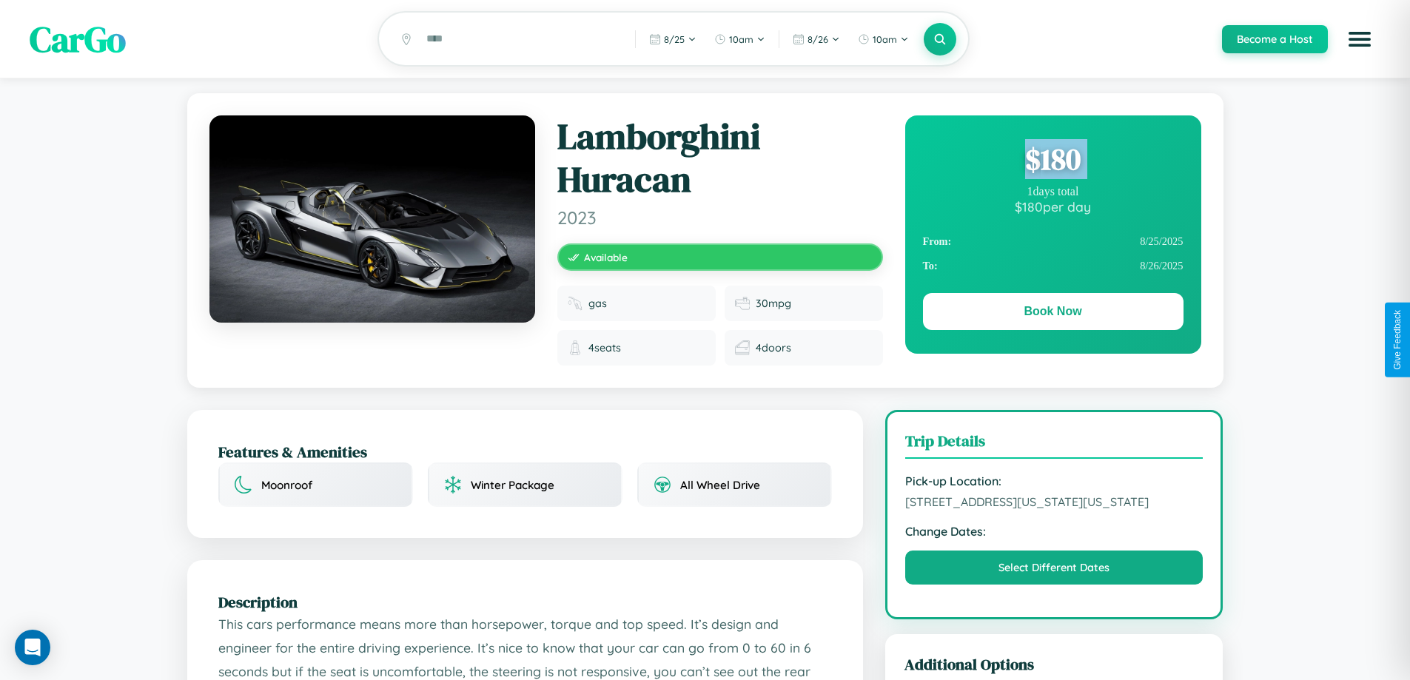
click at [1052, 161] on div "$ 180" at bounding box center [1053, 159] width 261 height 40
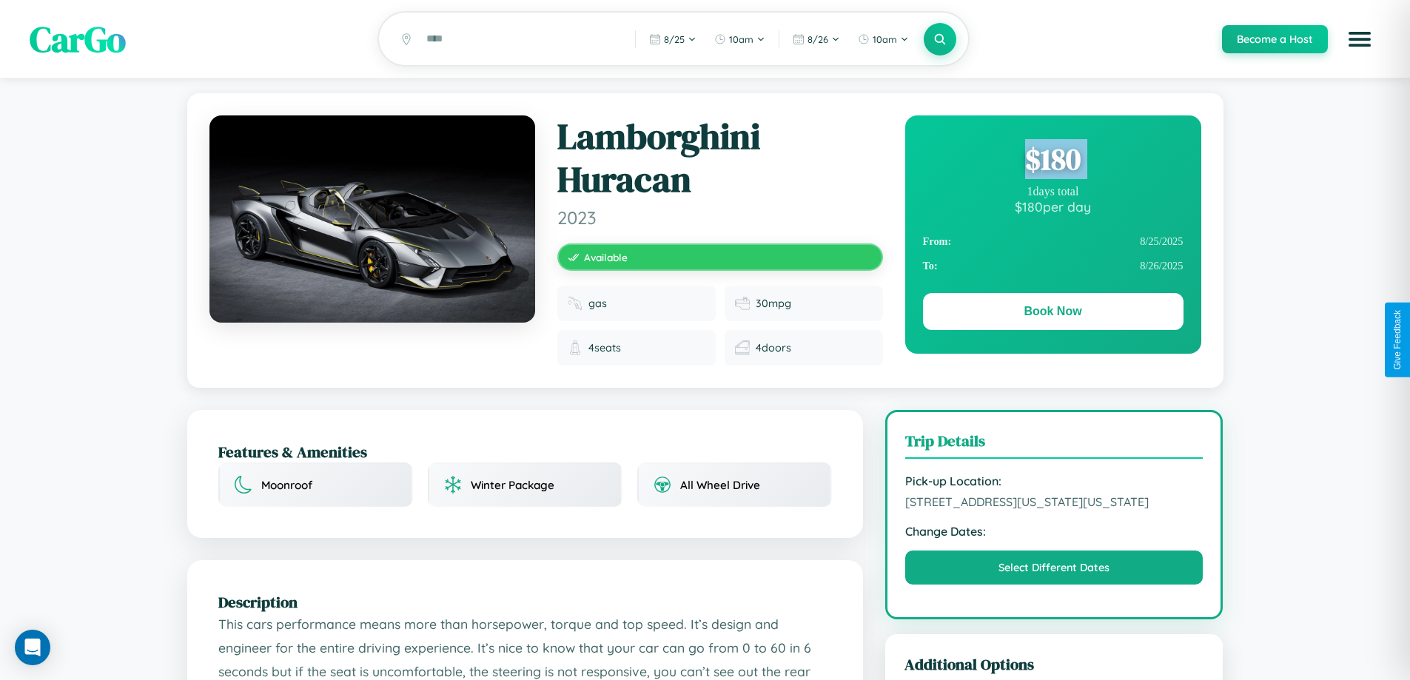
click at [1052, 161] on div "$ 180" at bounding box center [1053, 159] width 261 height 40
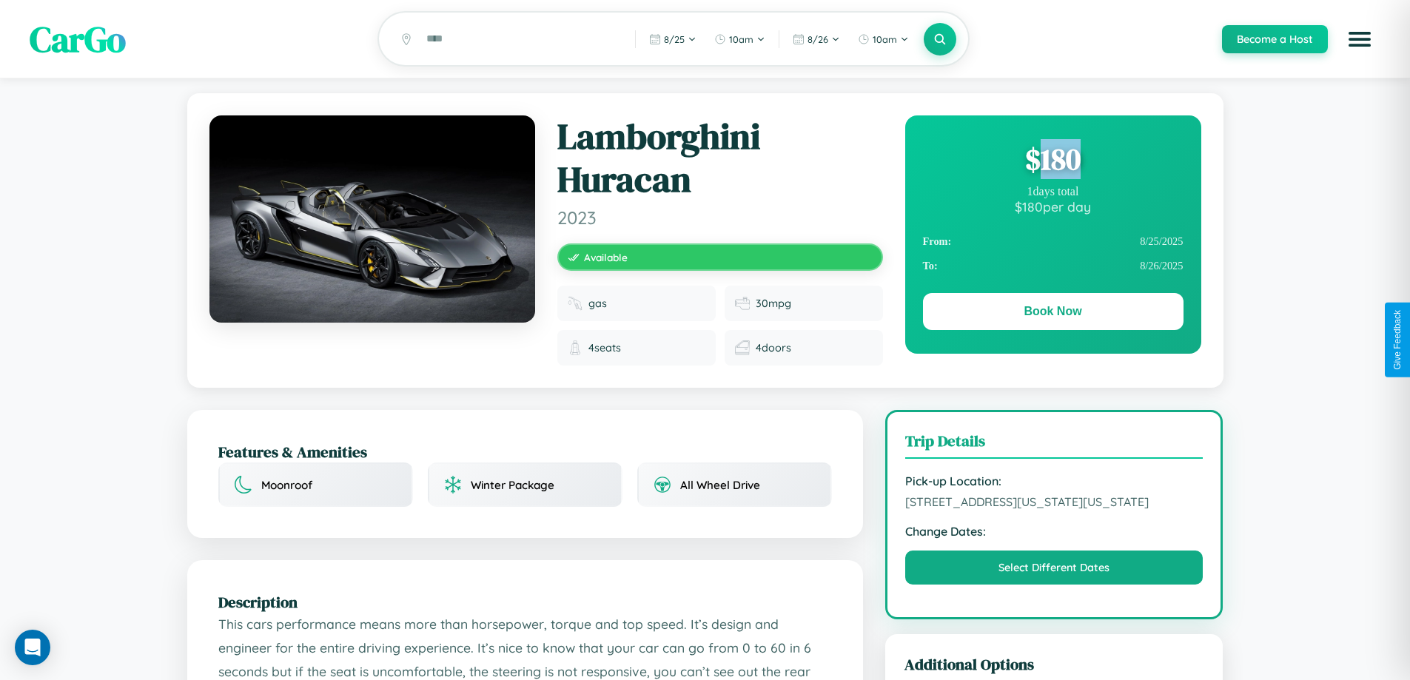
click at [1052, 161] on div "$ 180" at bounding box center [1053, 159] width 261 height 40
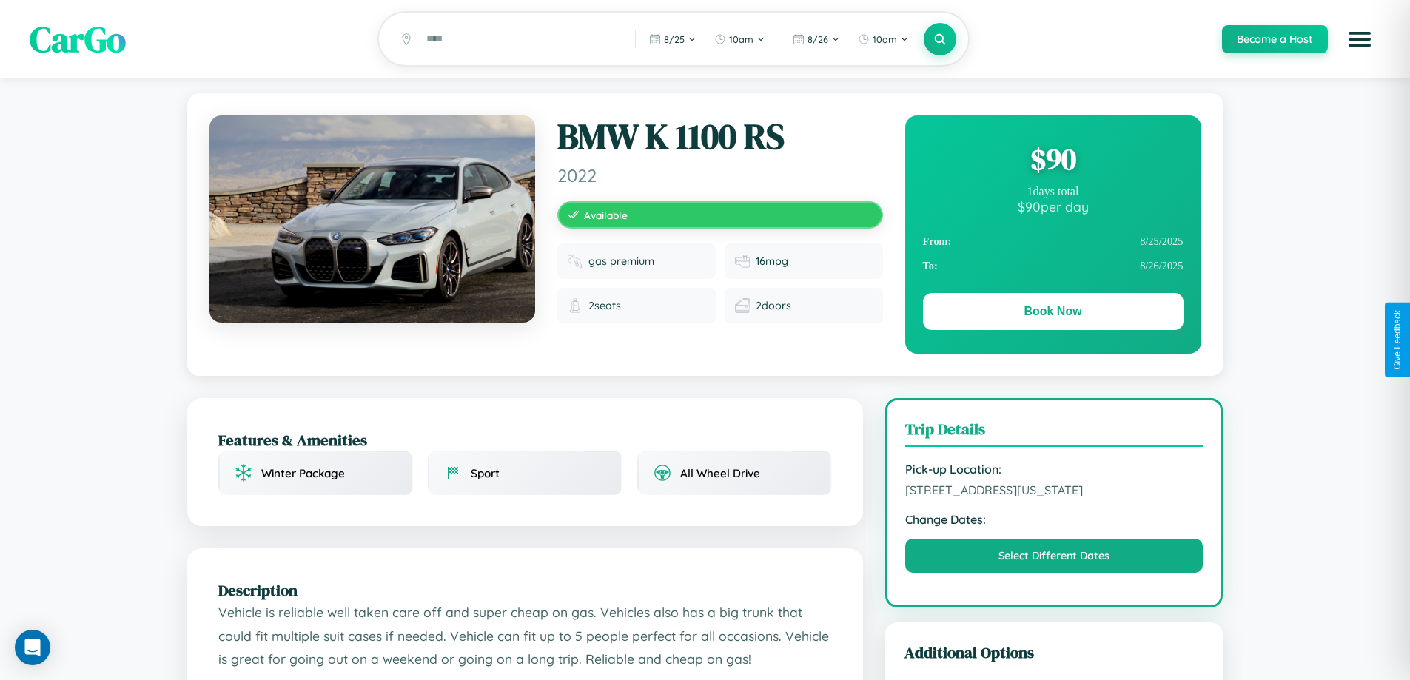
scroll to position [298, 0]
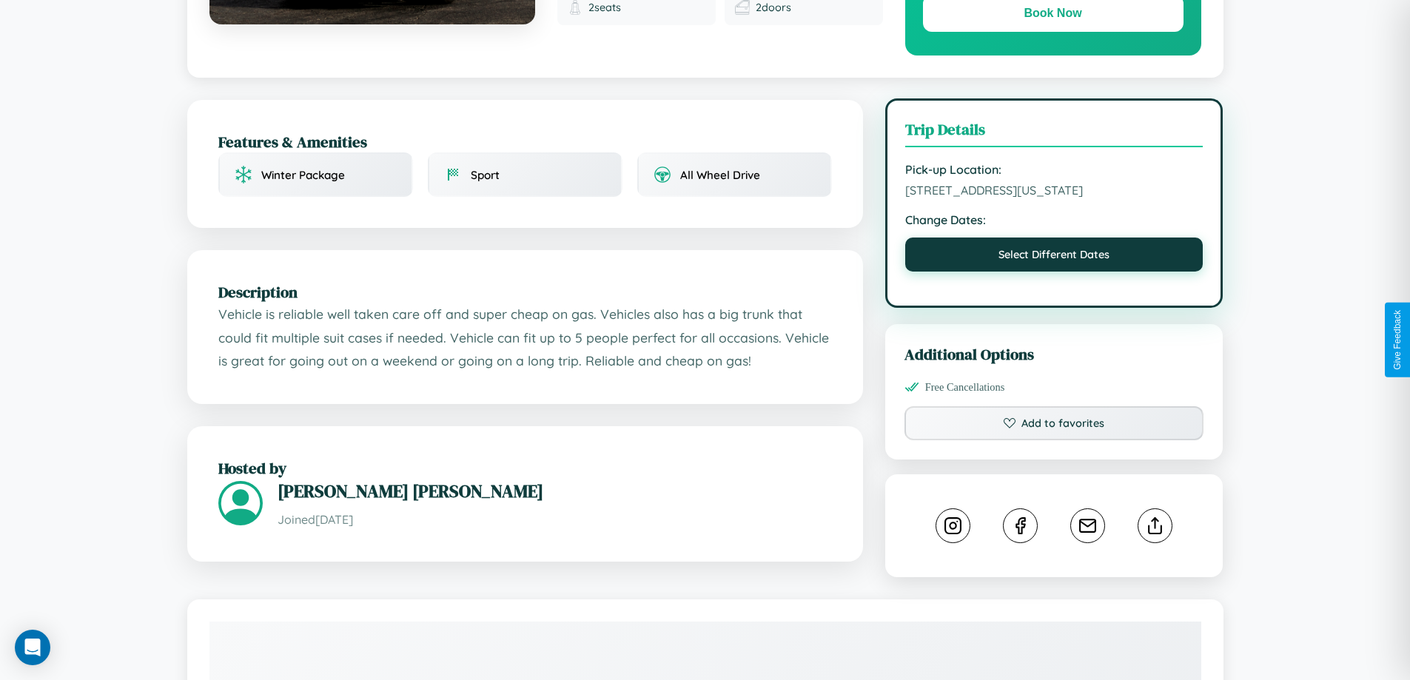
click at [1054, 272] on button "Select Different Dates" at bounding box center [1054, 255] width 298 height 34
select select "*"
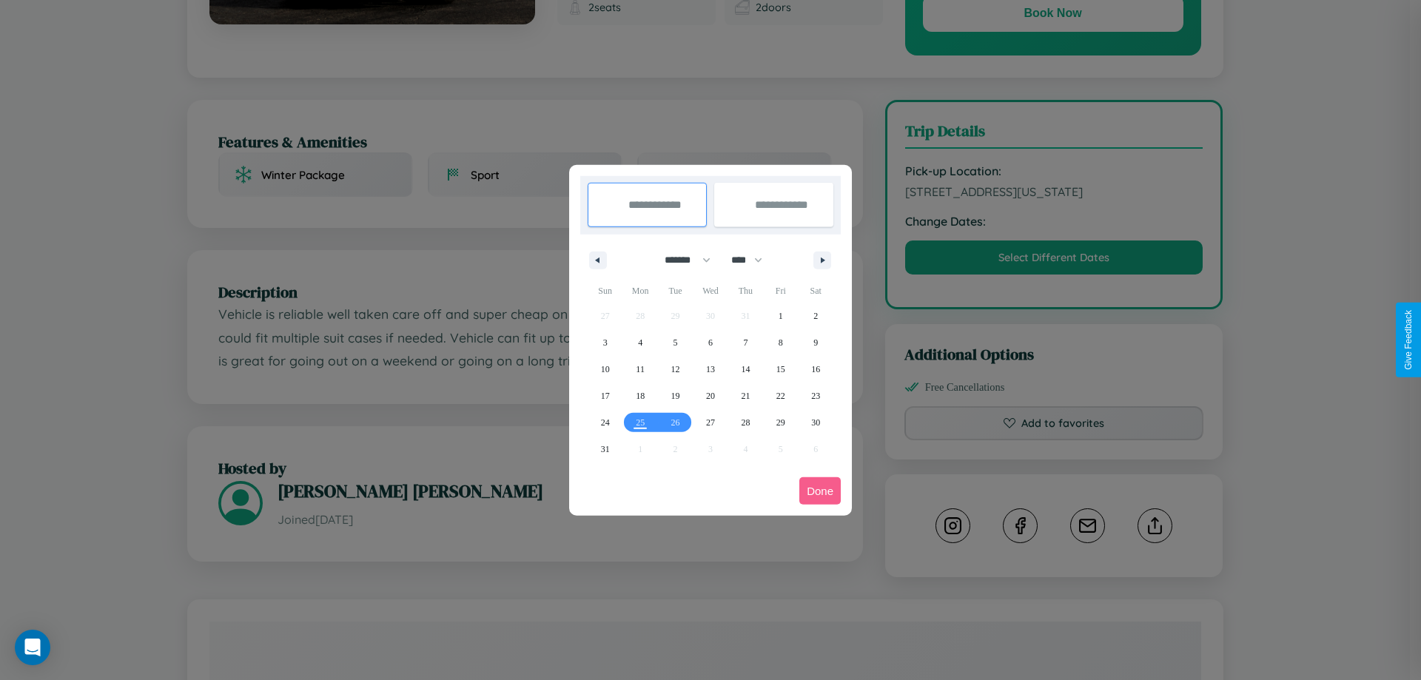
drag, startPoint x: 681, startPoint y: 260, endPoint x: 710, endPoint y: 297, distance: 47.4
click at [681, 260] on select "******* ******** ***** ***** *** **** **** ****** ********* ******* ******** **…" at bounding box center [684, 260] width 63 height 24
click at [753, 260] on select "**** **** **** **** **** **** **** **** **** **** **** **** **** **** **** ****…" at bounding box center [746, 260] width 44 height 24
select select "****"
click at [816, 395] on span "22" at bounding box center [815, 396] width 9 height 27
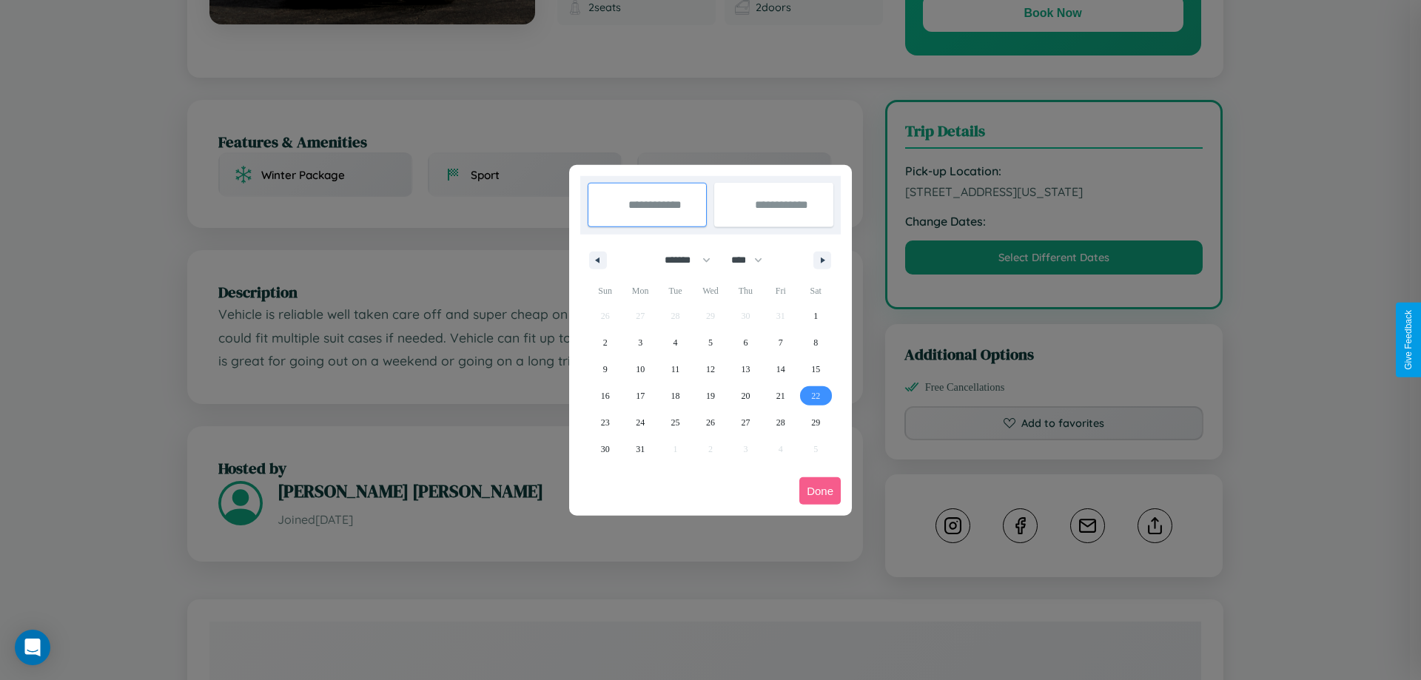
type input "**********"
click at [605, 448] on span "30" at bounding box center [605, 449] width 9 height 27
type input "**********"
click at [820, 491] on button "Done" at bounding box center [819, 490] width 41 height 27
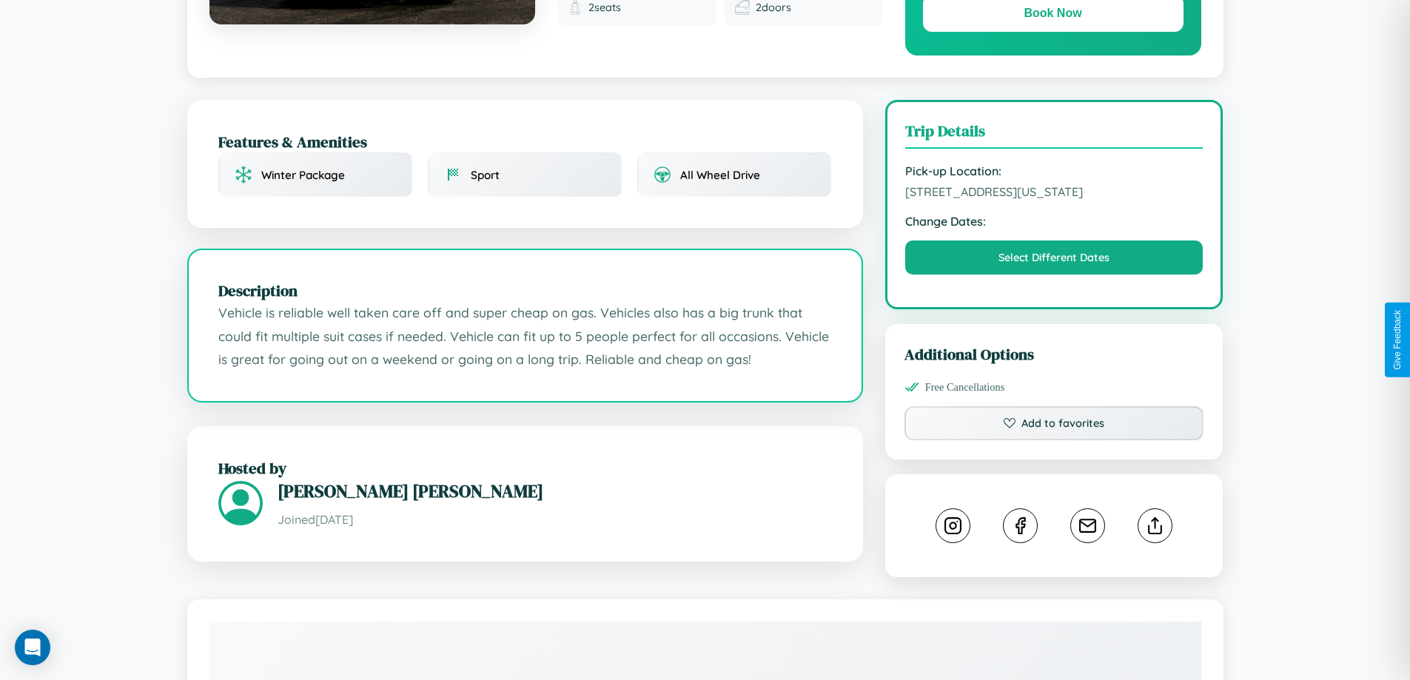
scroll to position [399, 0]
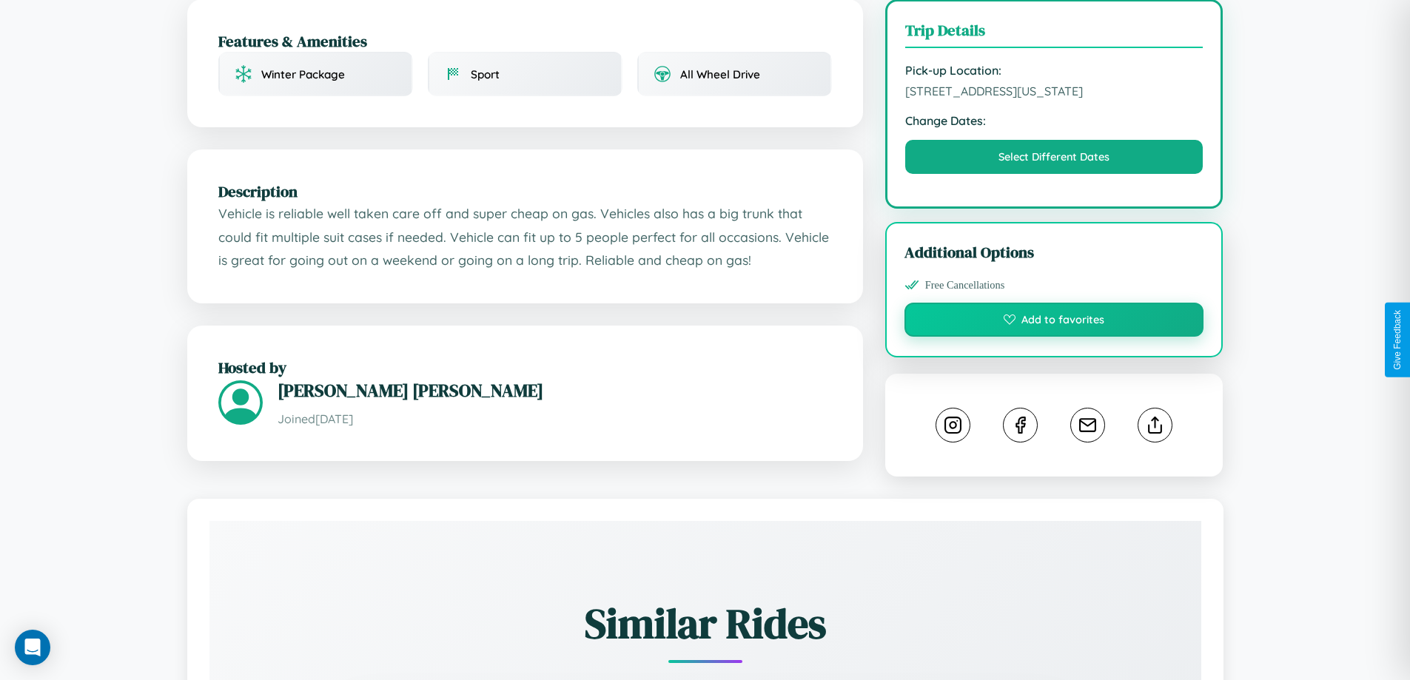
click at [1054, 337] on button "Add to favorites" at bounding box center [1054, 320] width 300 height 34
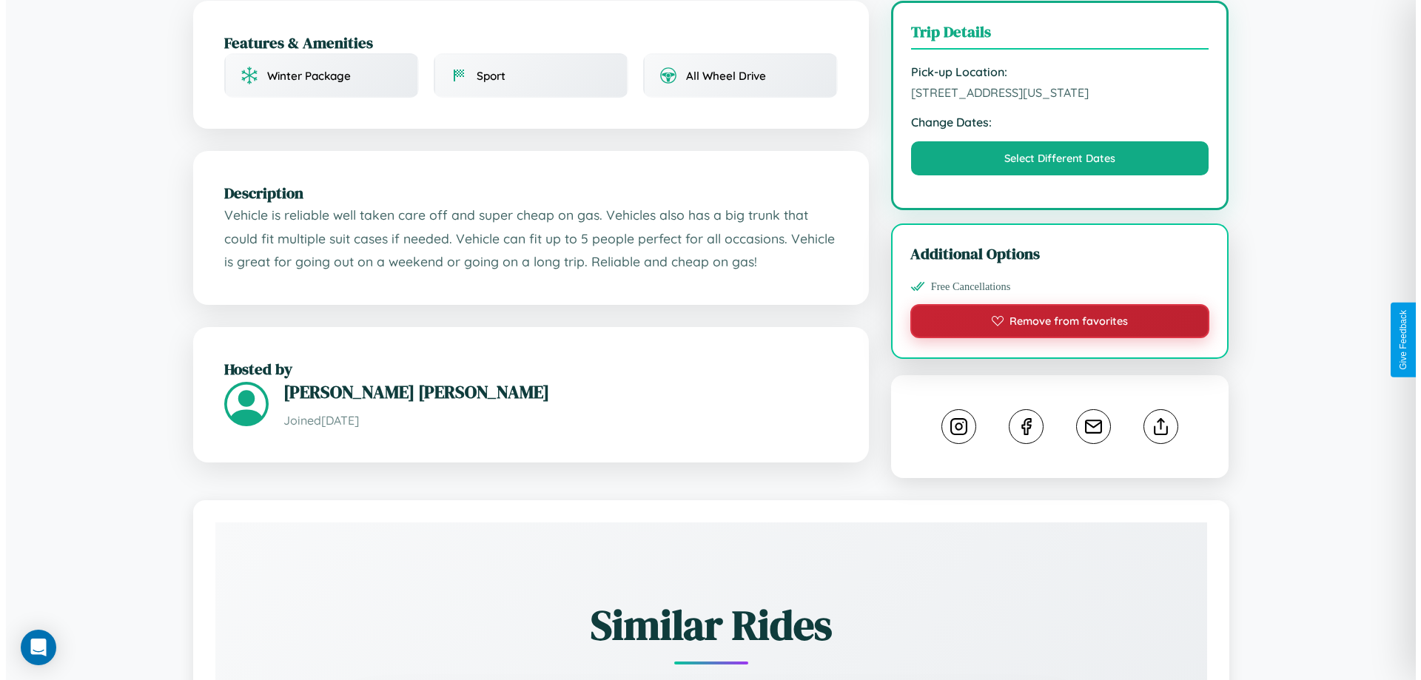
scroll to position [0, 0]
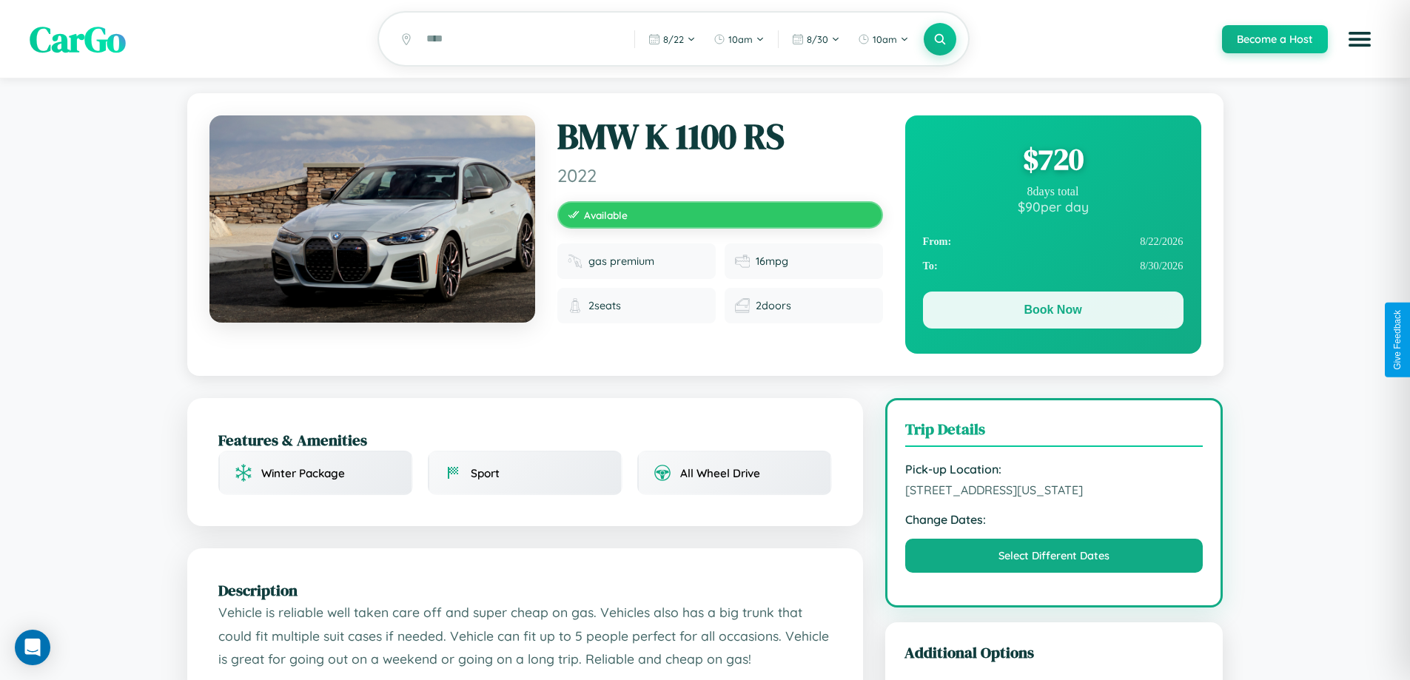
click at [1052, 313] on button "Book Now" at bounding box center [1053, 310] width 261 height 37
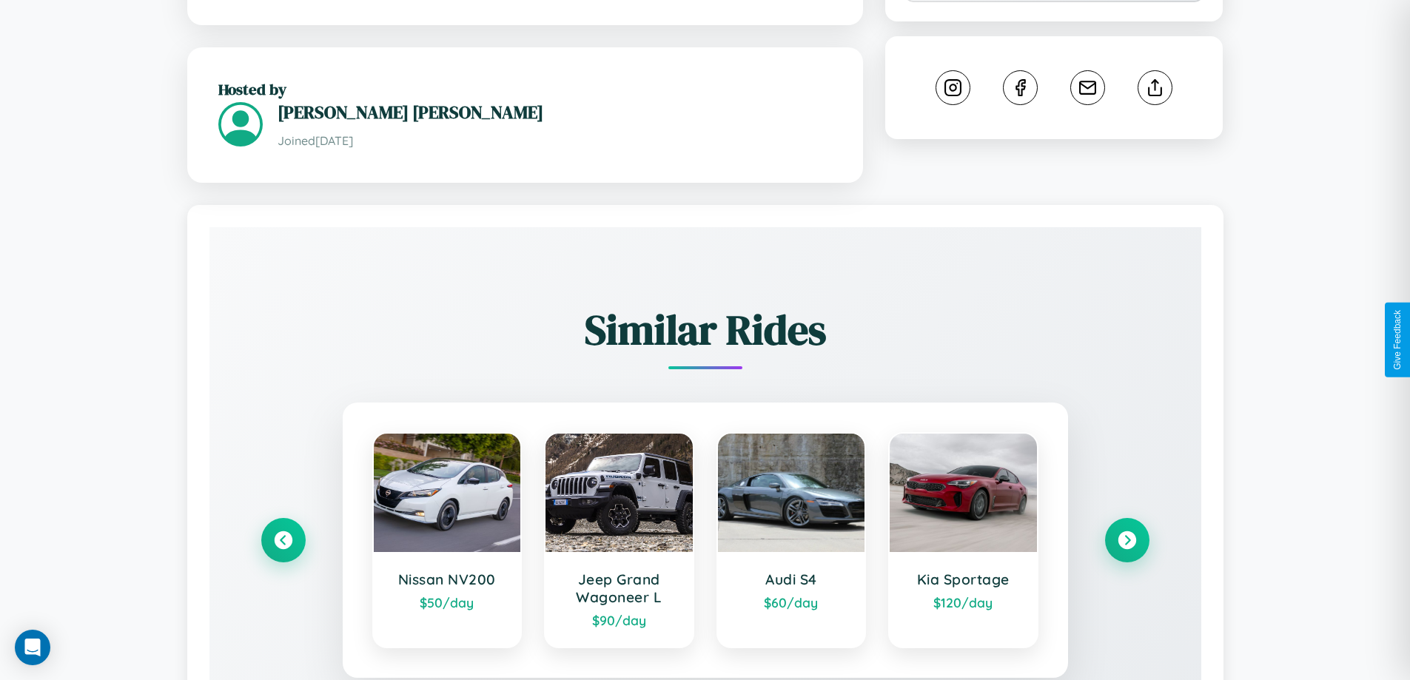
scroll to position [867, 0]
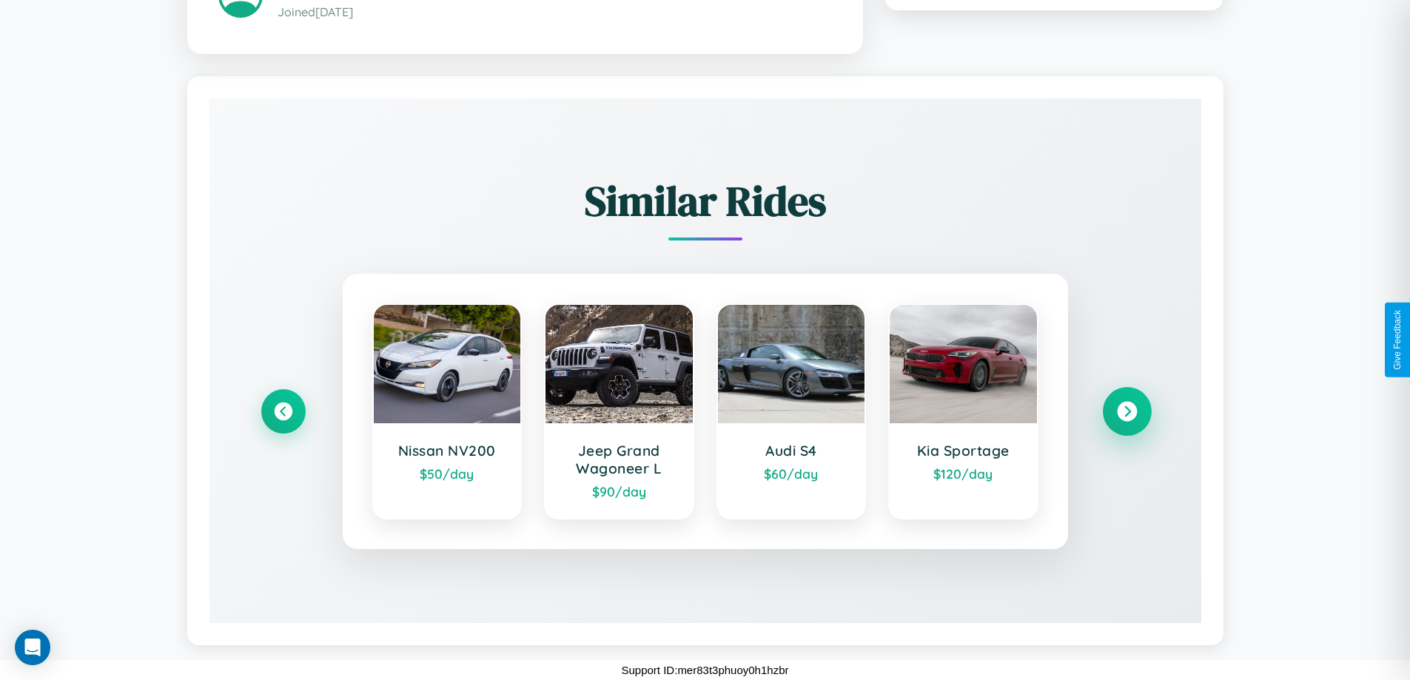
click at [1126, 411] on icon at bounding box center [1127, 411] width 20 height 20
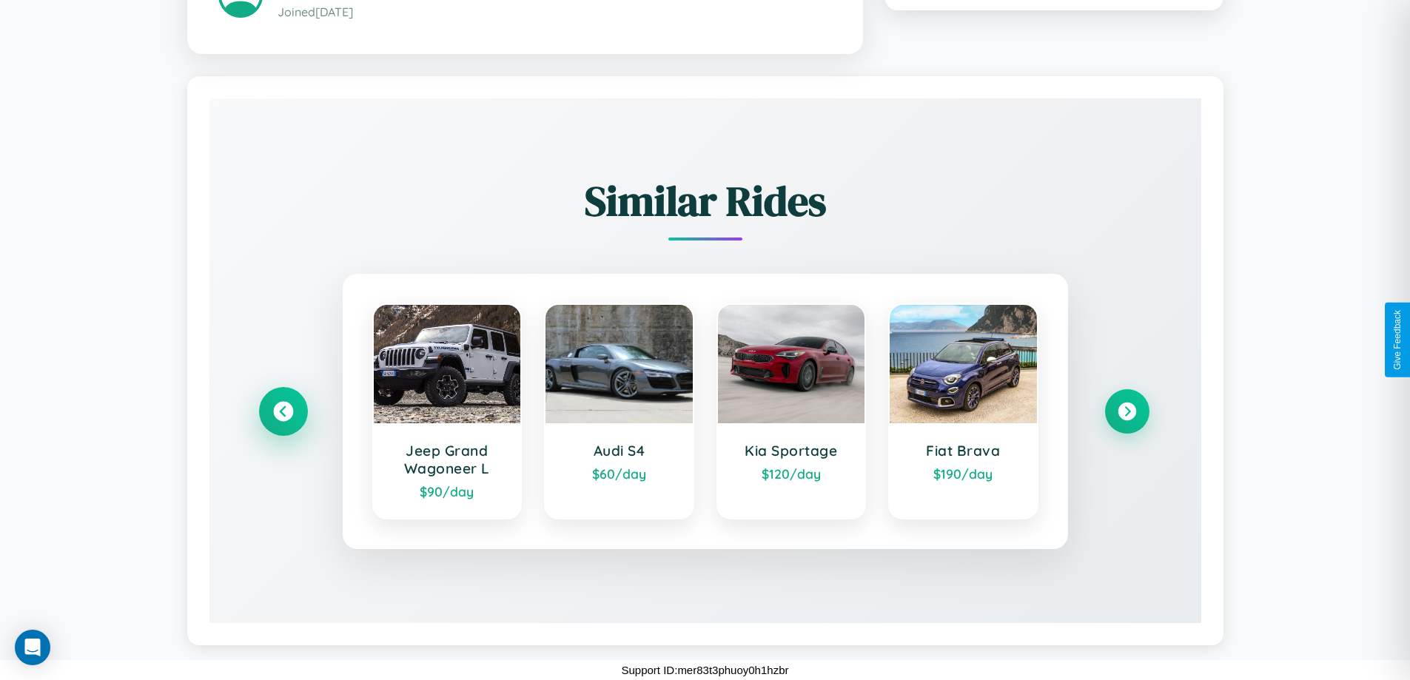
click at [283, 411] on icon at bounding box center [283, 411] width 20 height 20
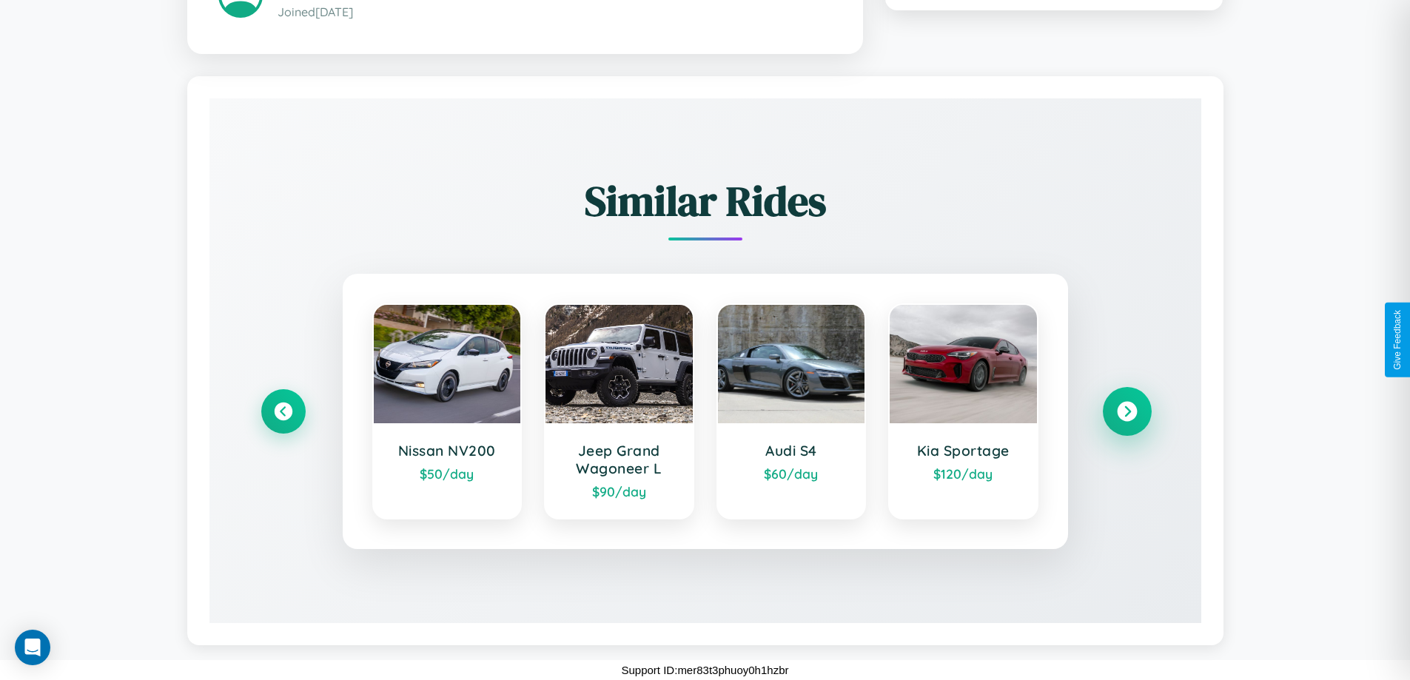
click at [1126, 411] on icon at bounding box center [1127, 411] width 20 height 20
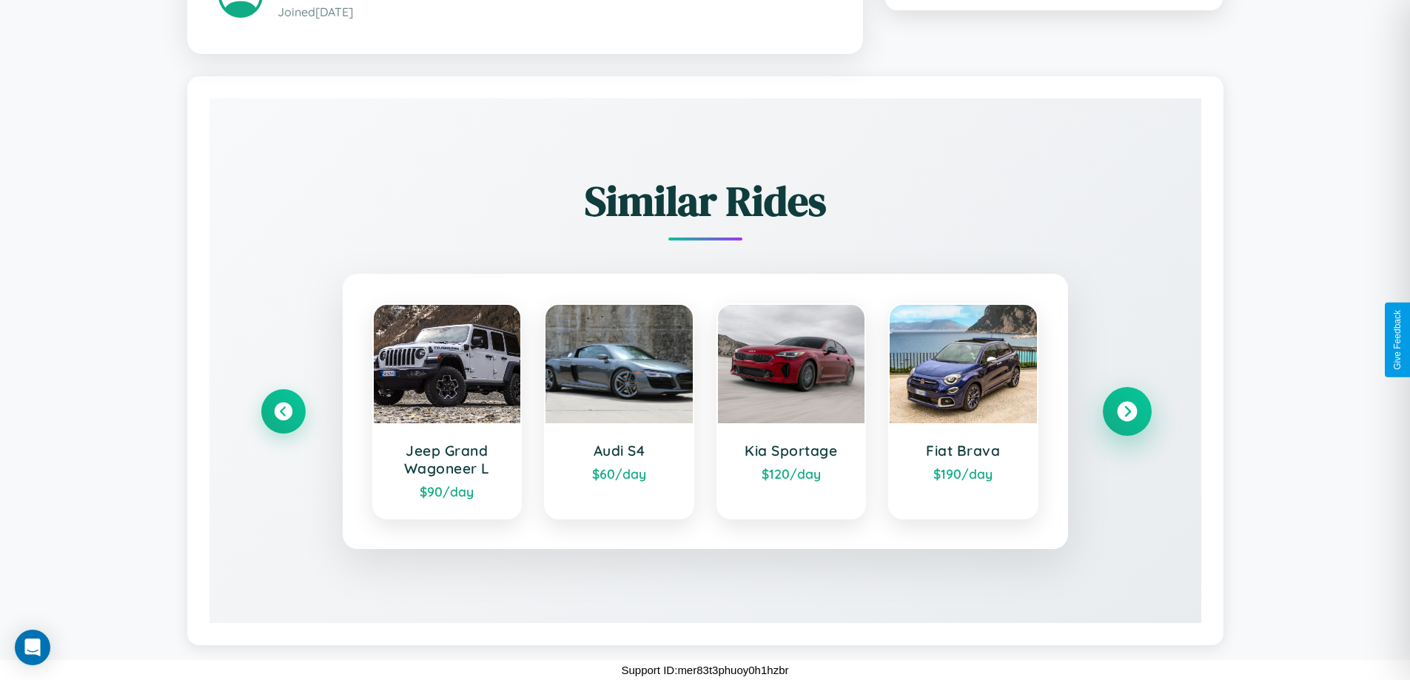
click at [1126, 411] on icon at bounding box center [1127, 411] width 20 height 20
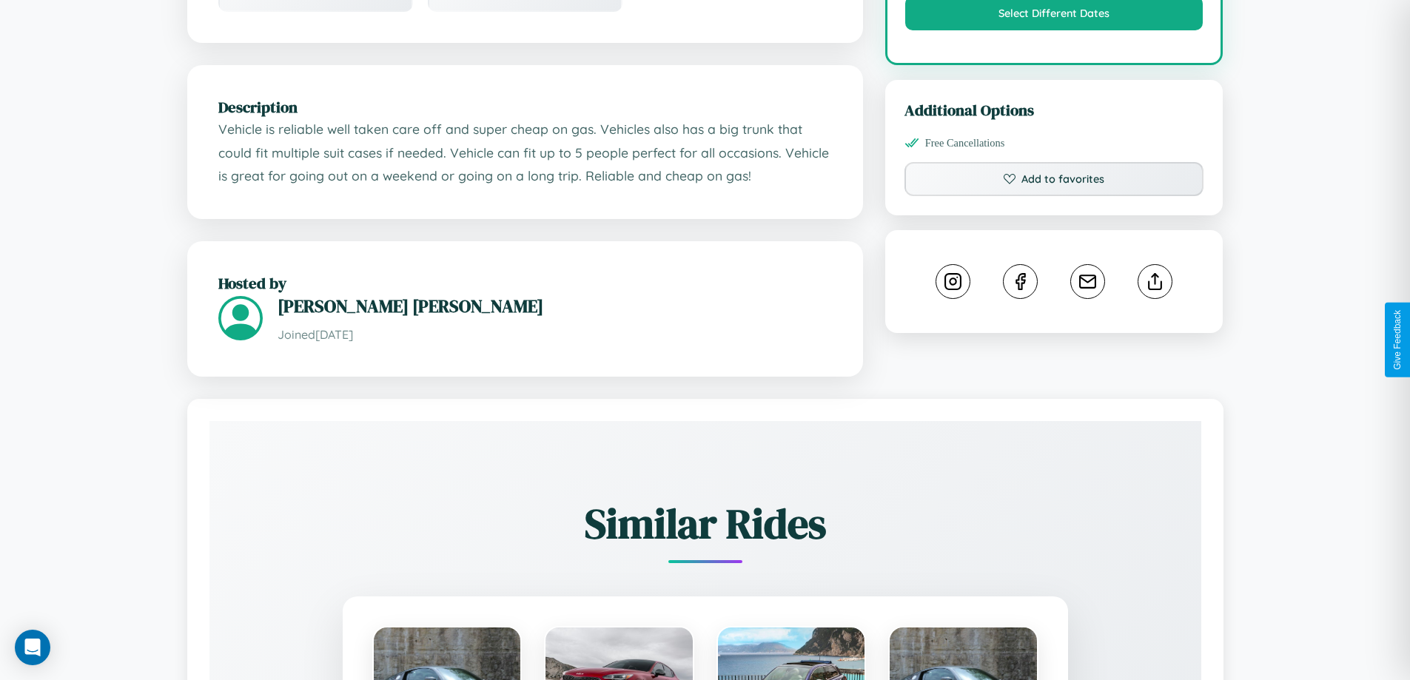
scroll to position [399, 0]
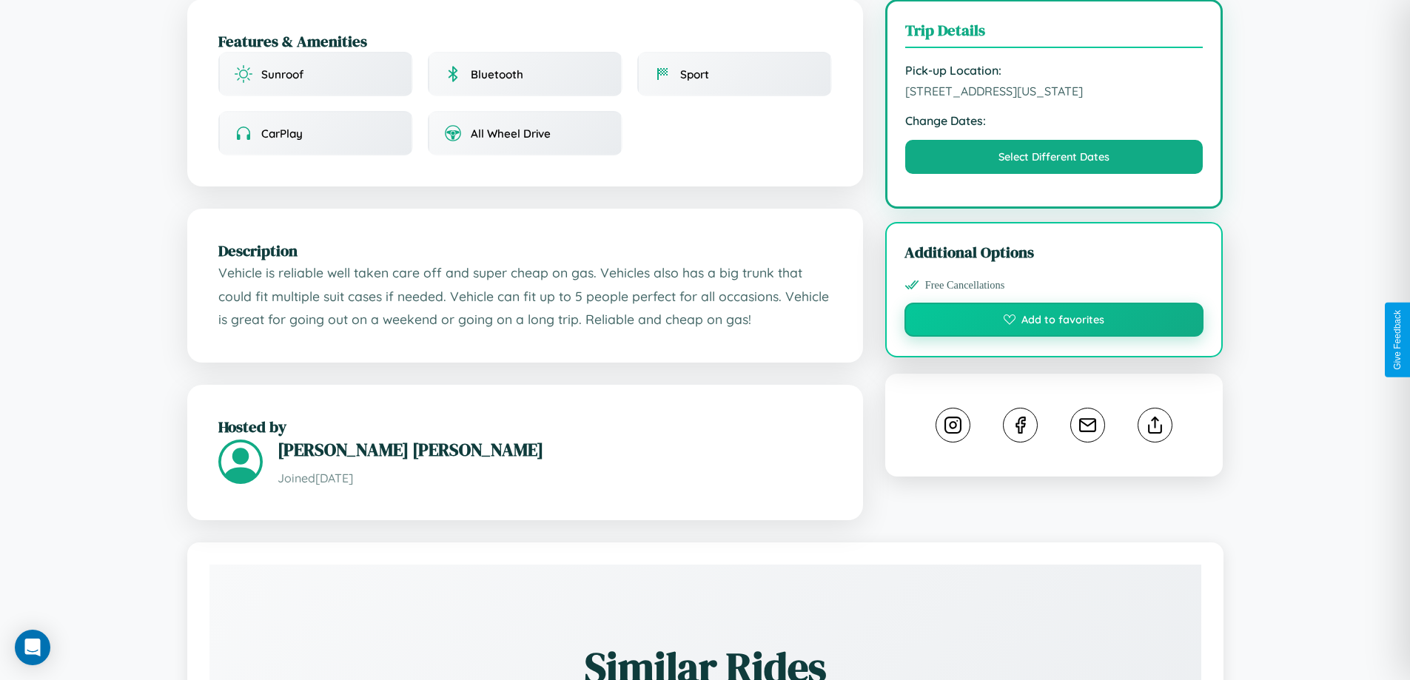
click at [1054, 337] on button "Add to favorites" at bounding box center [1054, 320] width 300 height 34
